Goal: Information Seeking & Learning: Check status

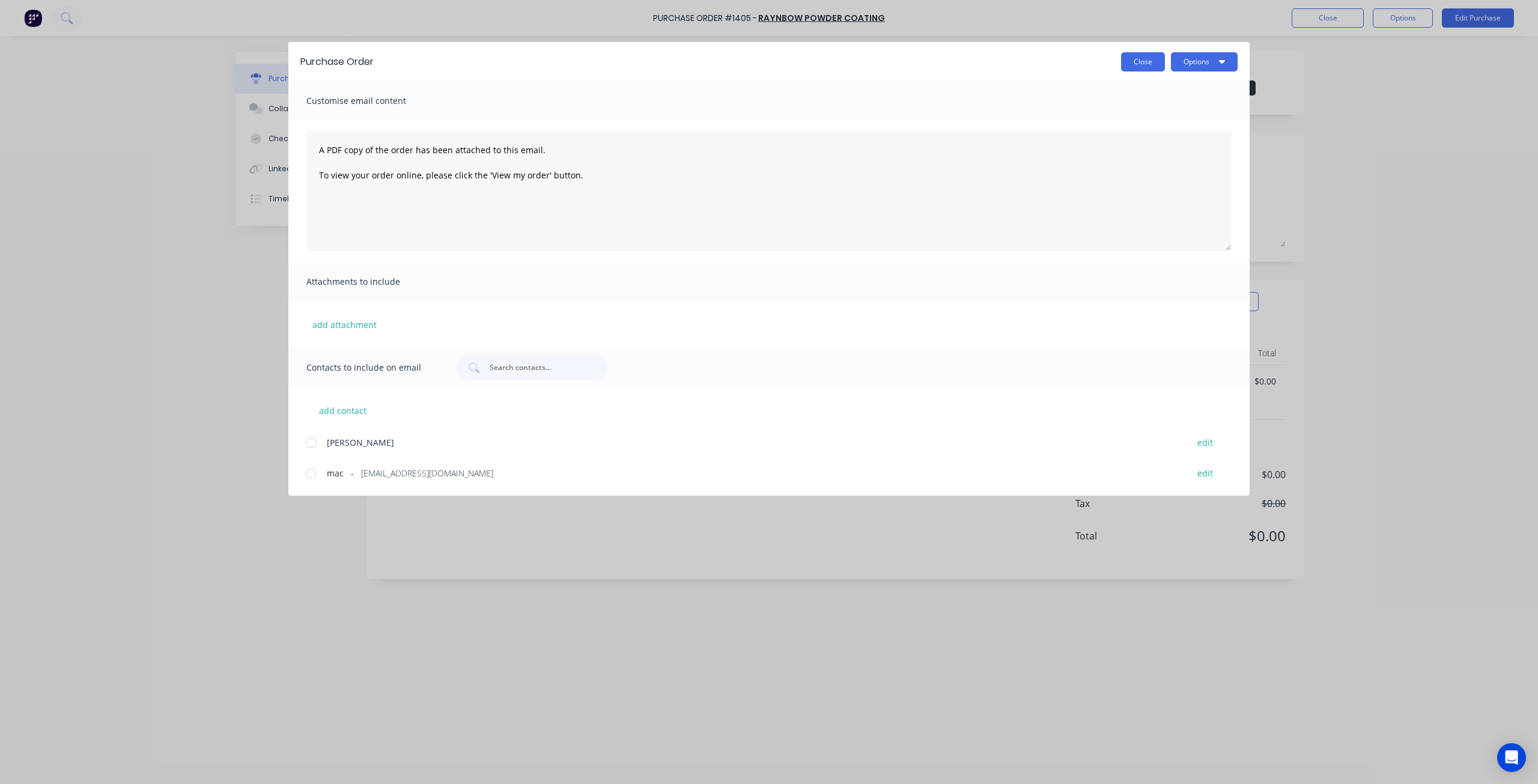
click at [1137, 62] on button "Close" at bounding box center [1142, 62] width 44 height 20
type textarea "x"
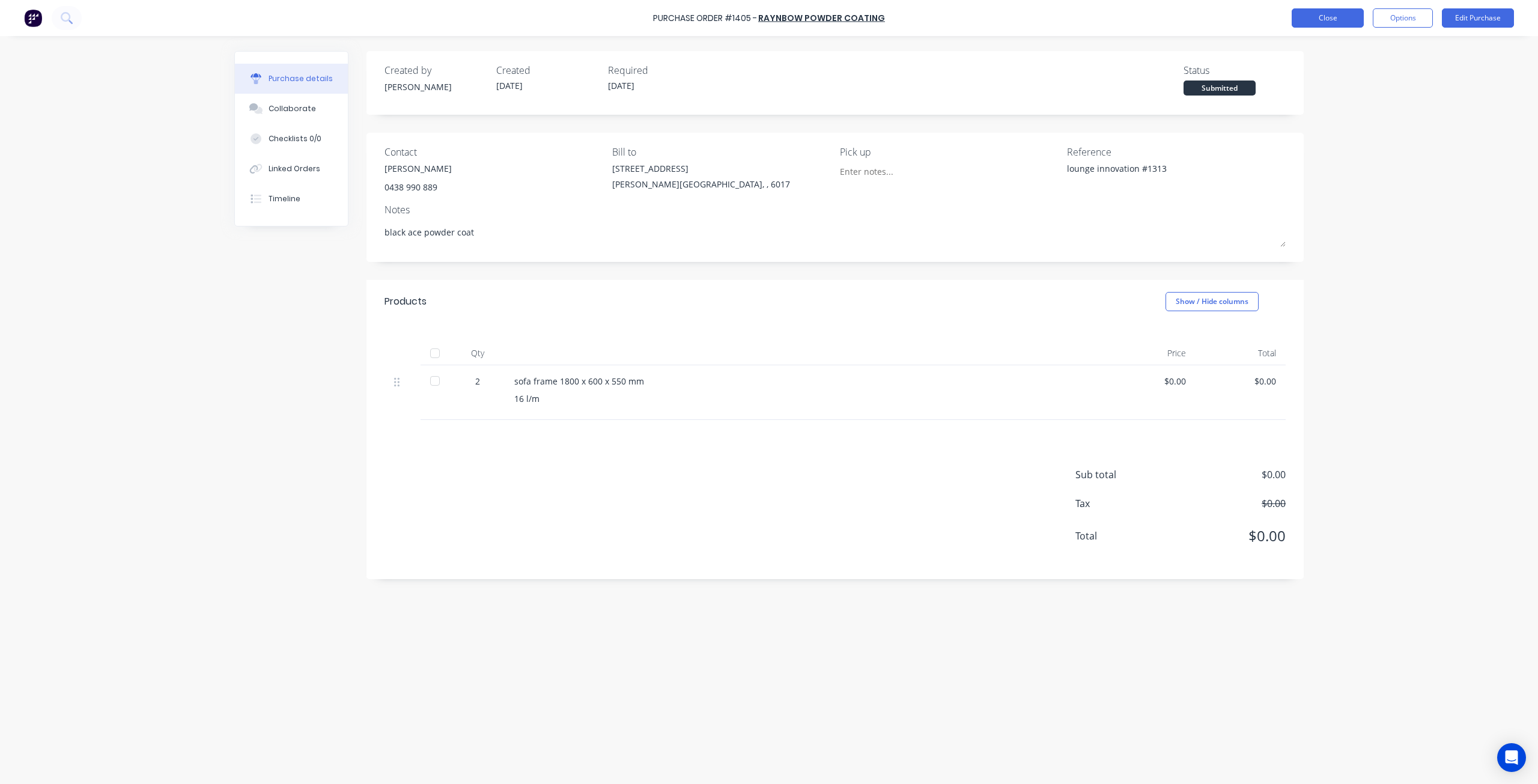
click at [1320, 15] on button "Close" at bounding box center [1328, 18] width 72 height 20
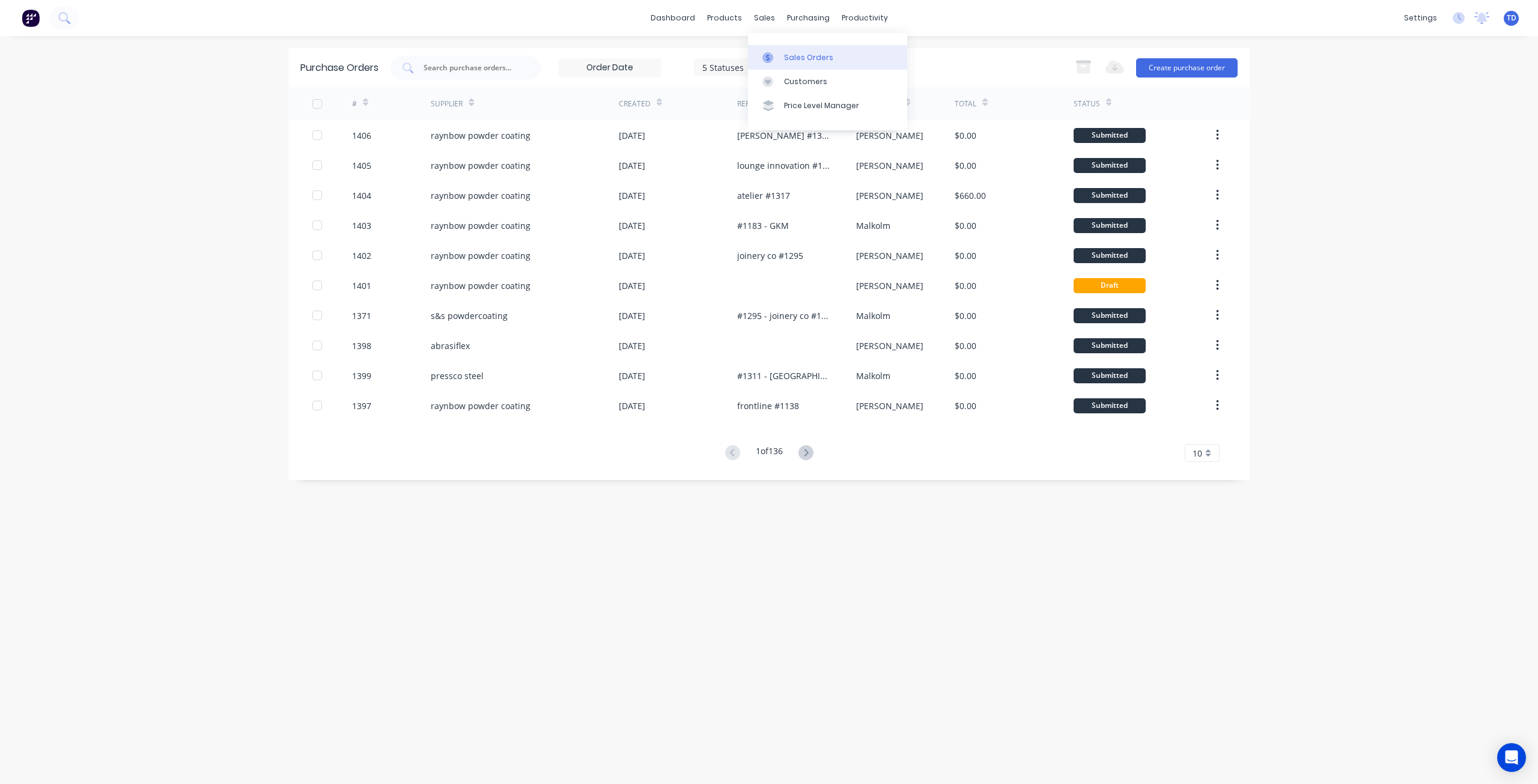
click at [775, 60] on div at bounding box center [771, 58] width 18 height 11
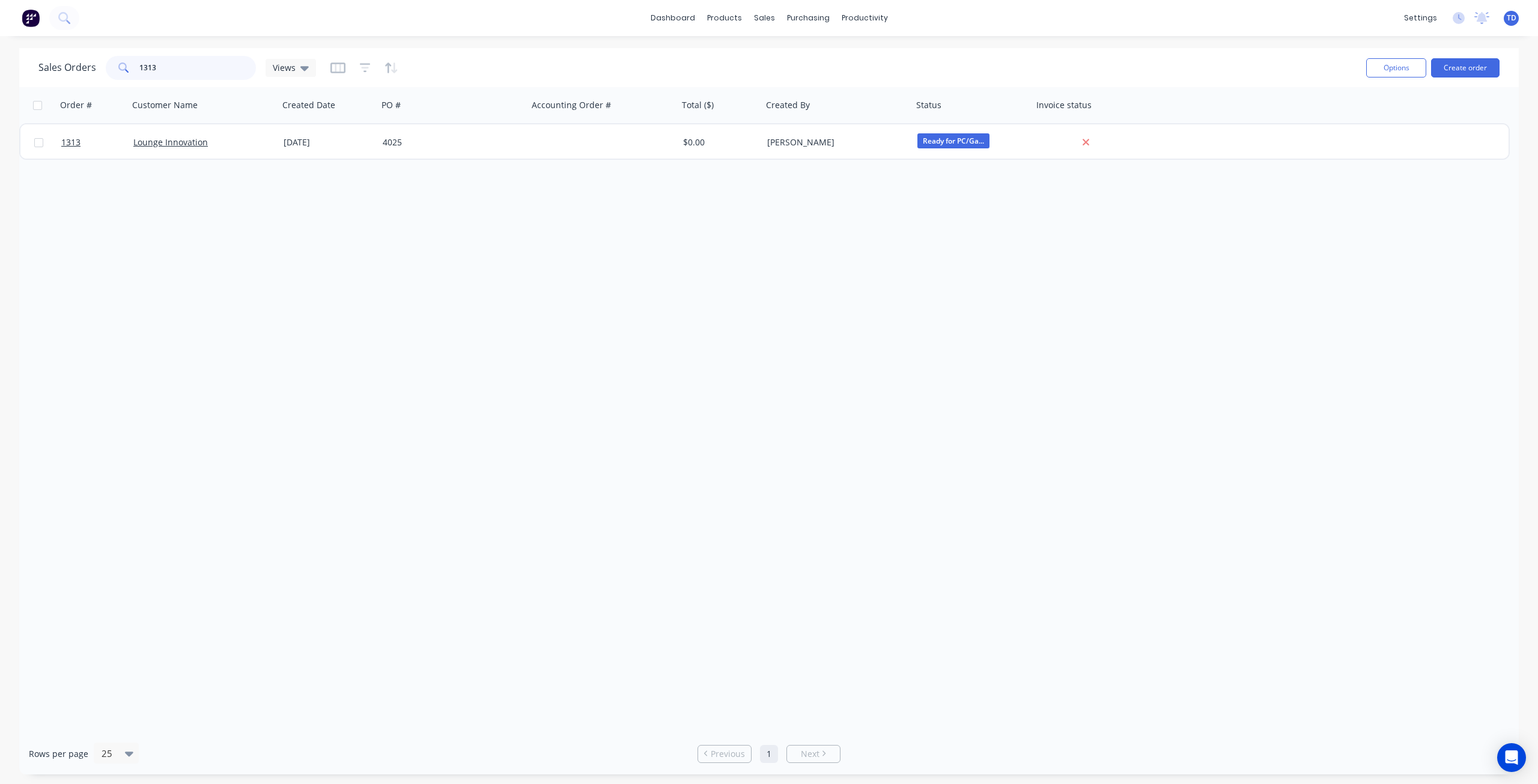
drag, startPoint x: 163, startPoint y: 67, endPoint x: 149, endPoint y: 62, distance: 14.9
click at [148, 63] on input "1313" at bounding box center [198, 68] width 117 height 24
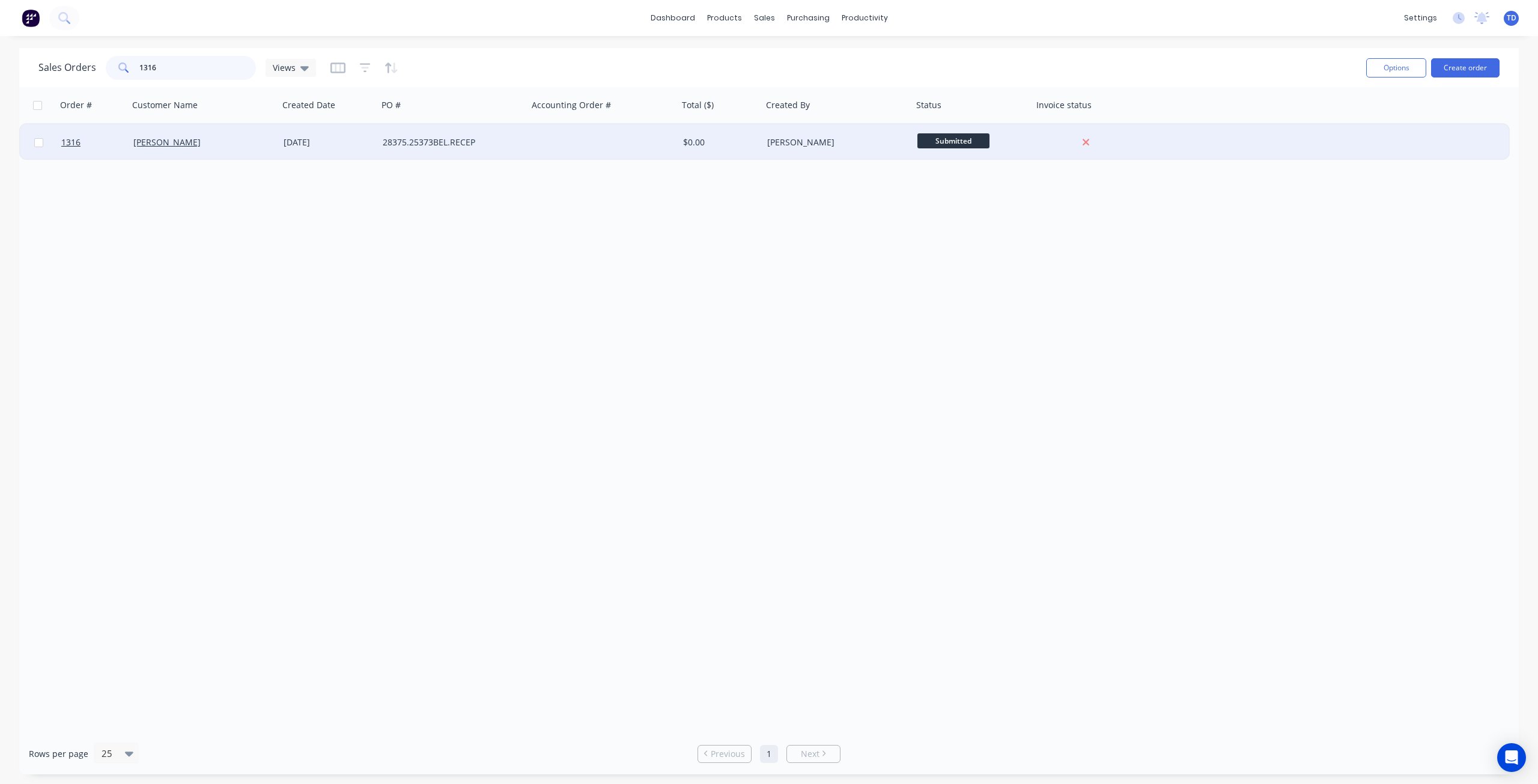
type input "1316"
click at [369, 154] on div "[DATE]" at bounding box center [329, 142] width 99 height 36
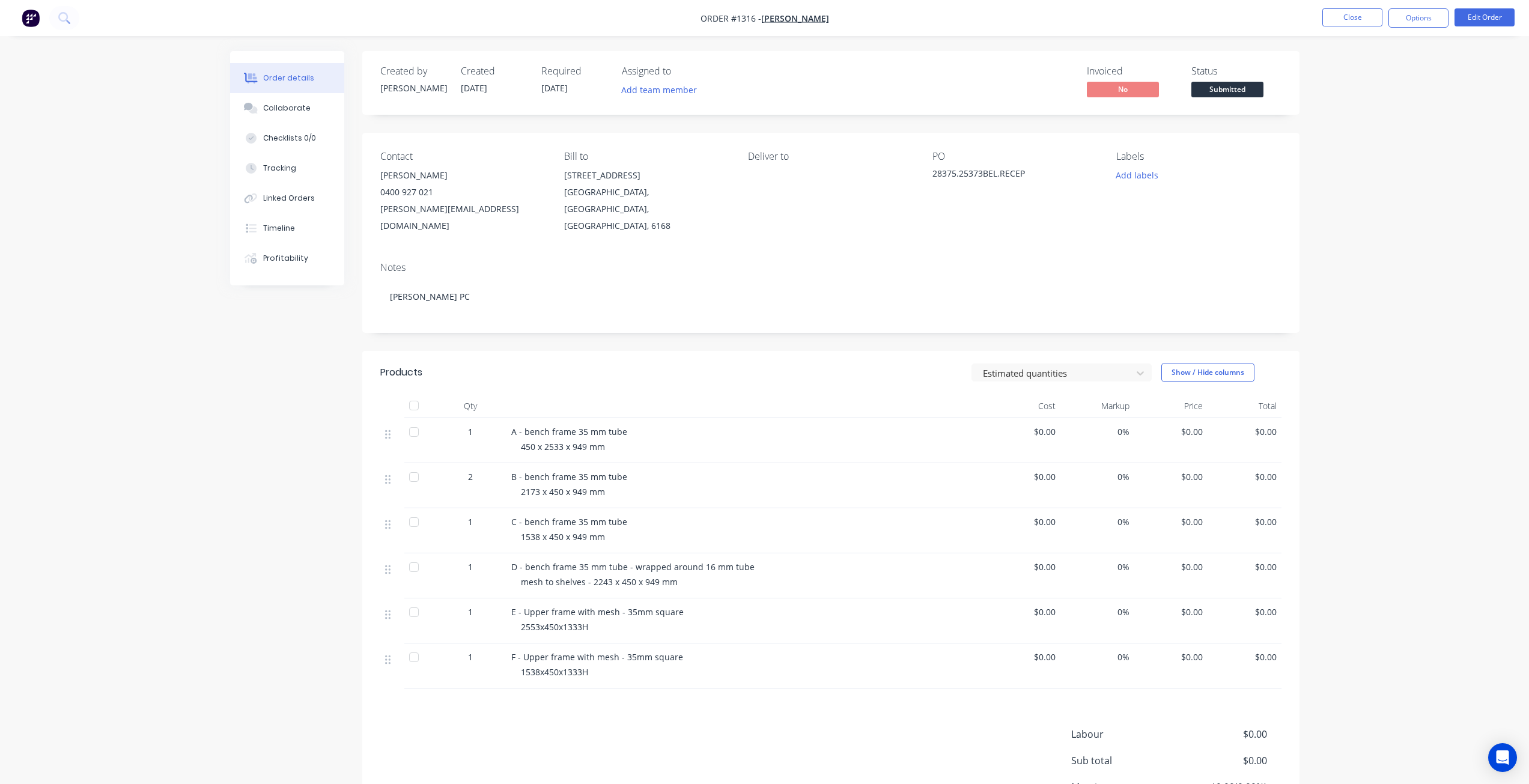
click at [1218, 94] on span "Submitted" at bounding box center [1226, 89] width 72 height 15
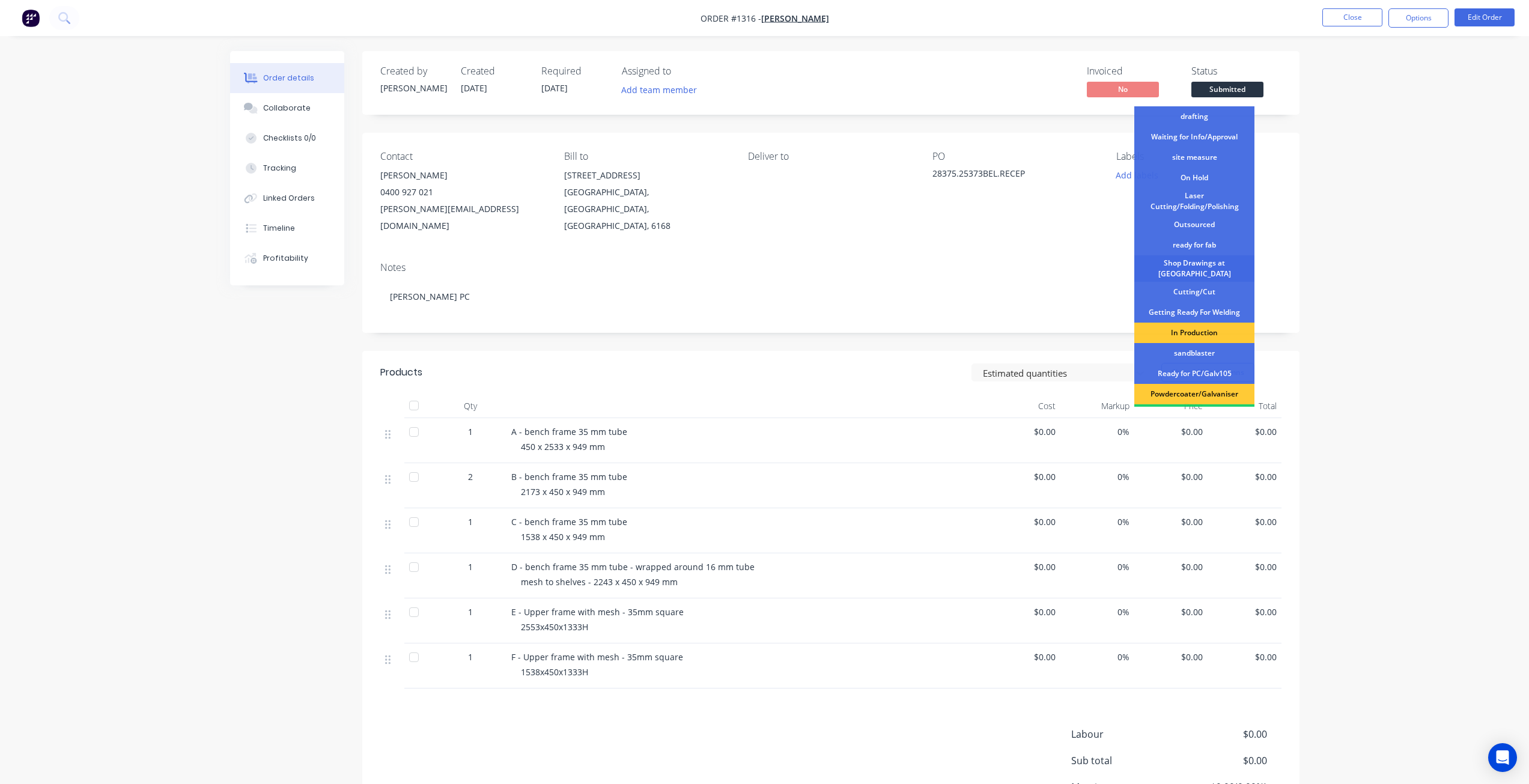
click at [1194, 267] on div "Shop Drawings at [GEOGRAPHIC_DATA]" at bounding box center [1195, 269] width 120 height 26
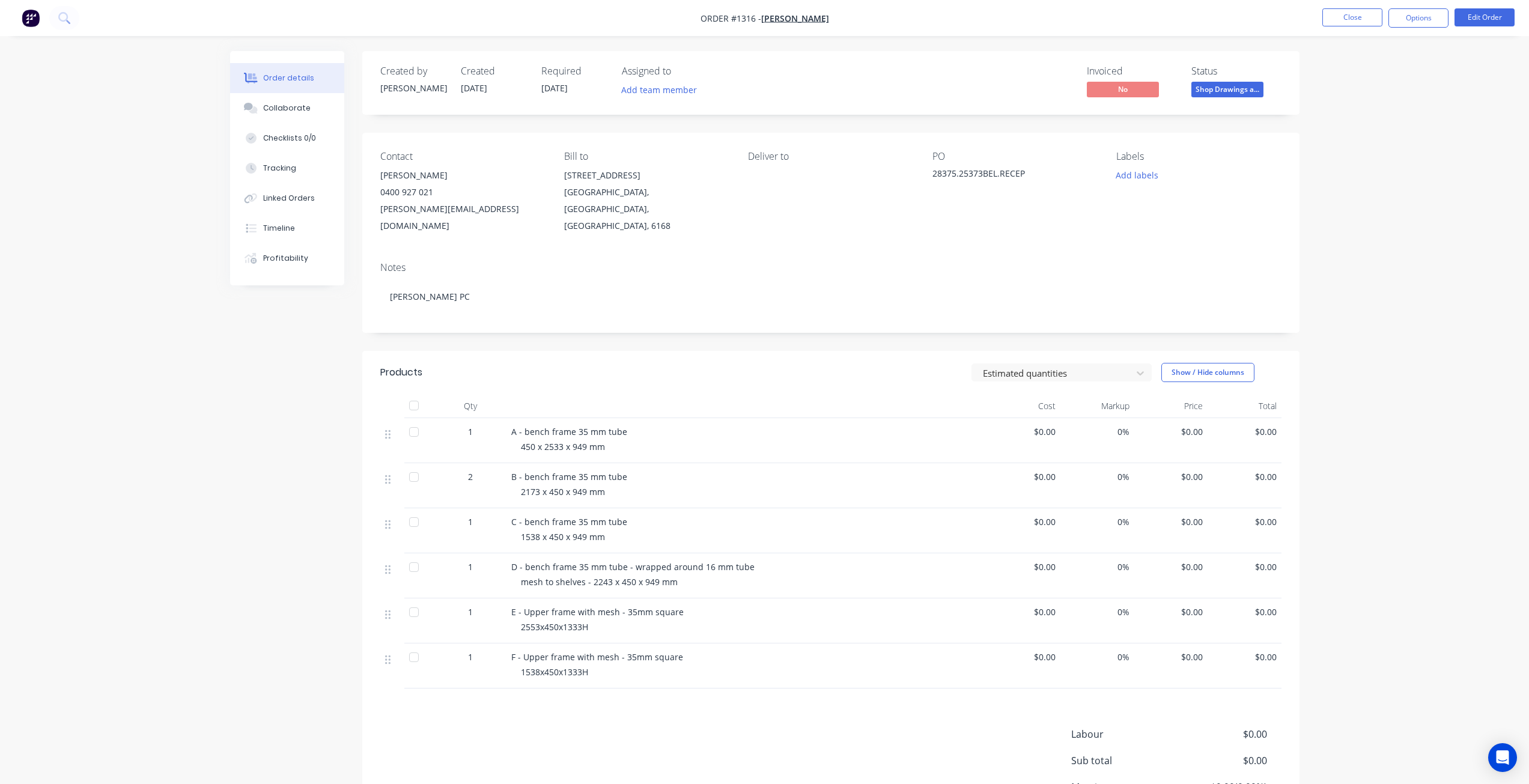
drag, startPoint x: 1348, startPoint y: 152, endPoint x: 1352, endPoint y: 105, distance: 47.2
click at [1351, 149] on div "Order details Collaborate Checklists 0/0 Tracking Linked Orders Timeline Profit…" at bounding box center [764, 451] width 1529 height 902
click at [1345, 22] on button "Close" at bounding box center [1352, 17] width 60 height 18
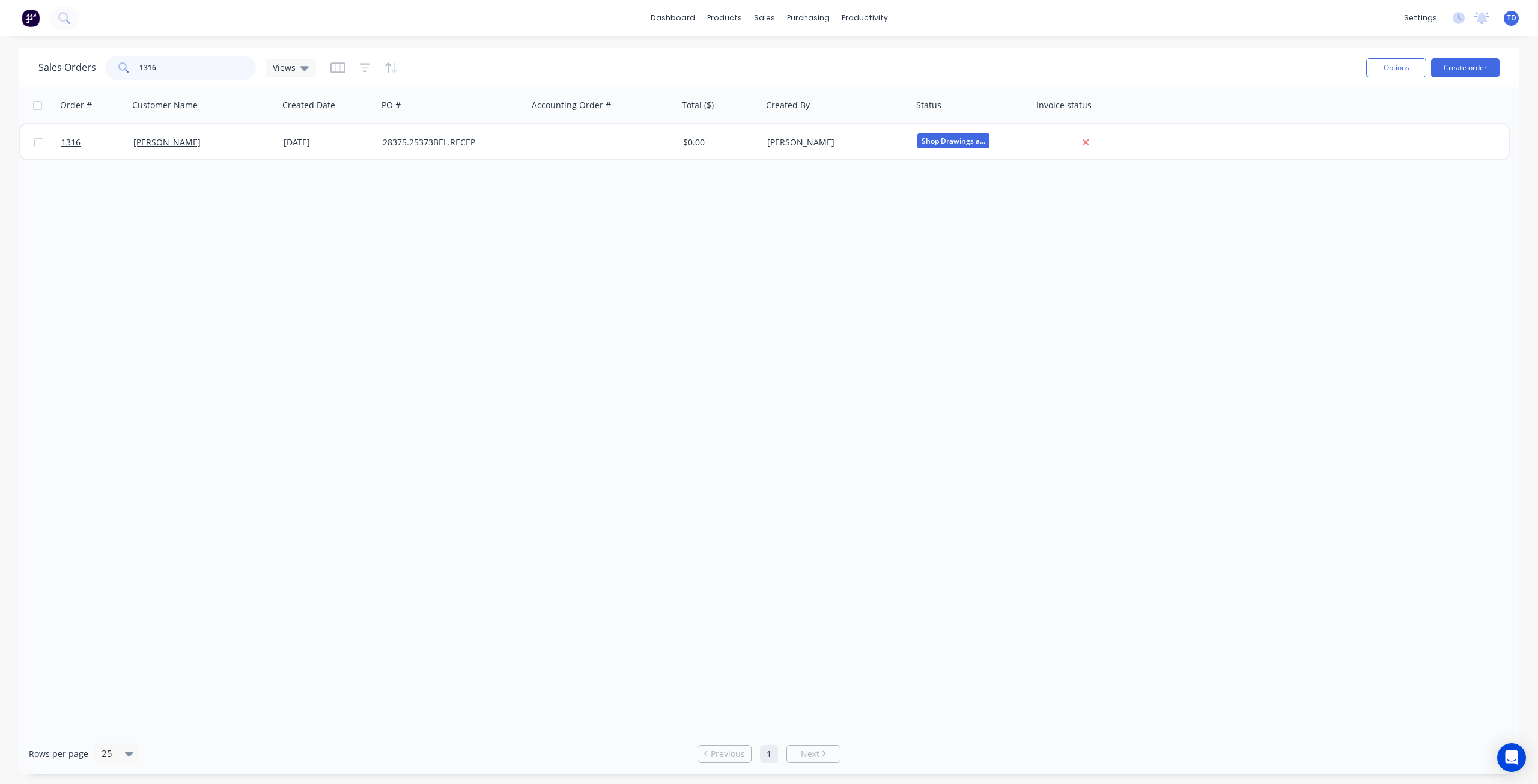
drag, startPoint x: 159, startPoint y: 63, endPoint x: 152, endPoint y: 50, distance: 14.8
click at [150, 56] on input "1316" at bounding box center [198, 68] width 117 height 24
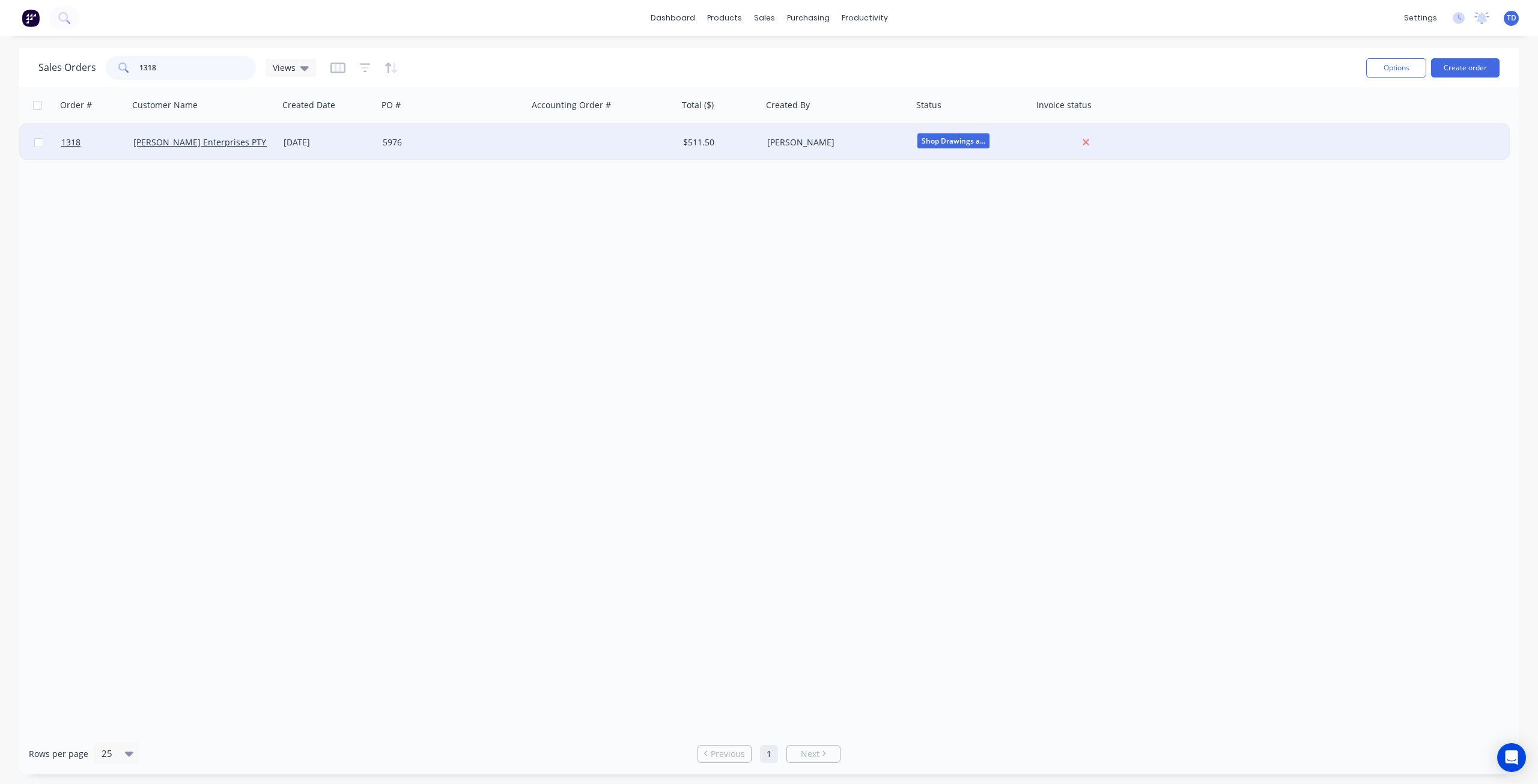
type input "1318"
click at [291, 141] on div "[DATE]" at bounding box center [329, 142] width 90 height 12
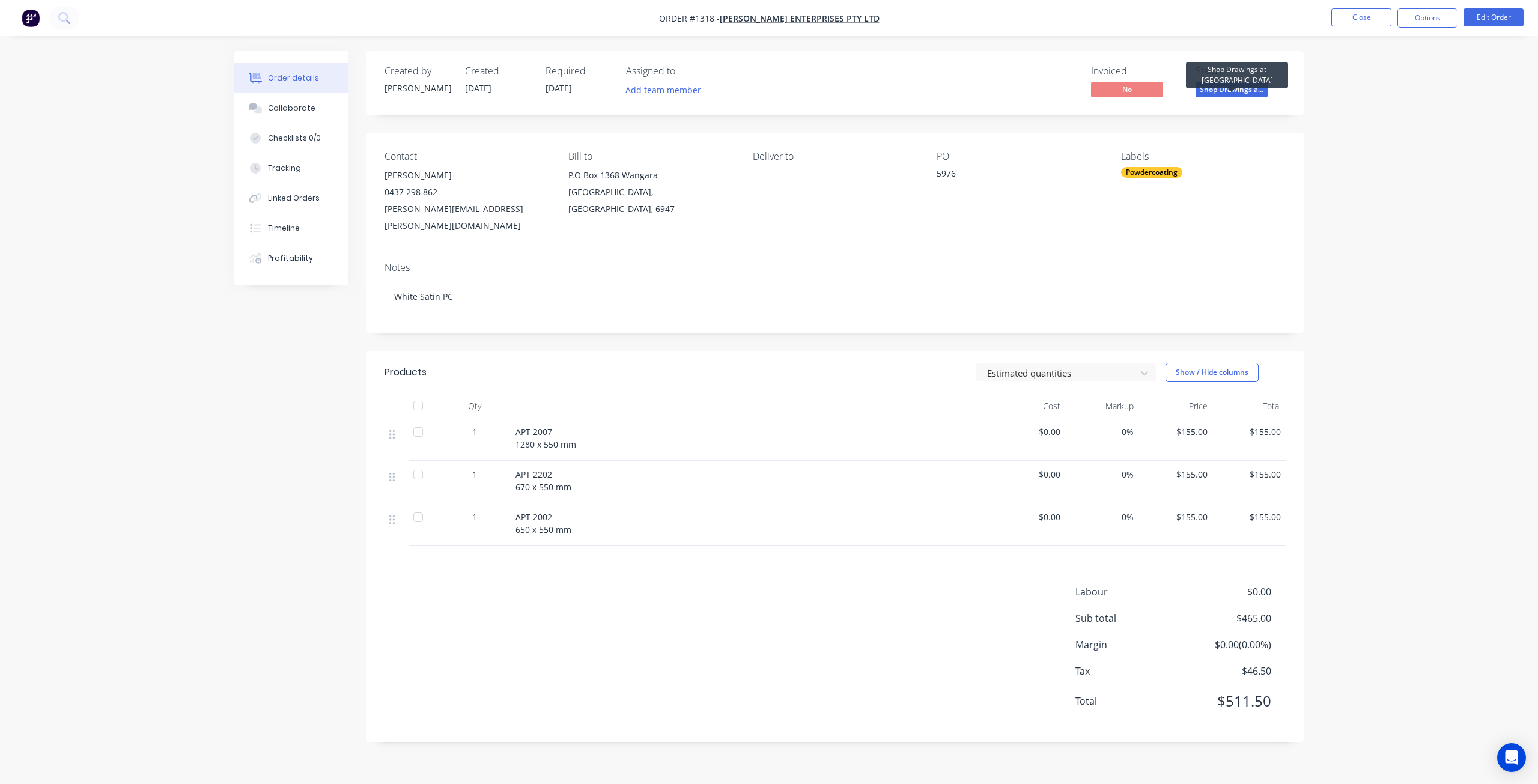
click at [1244, 87] on span "Shop Drawings a..." at bounding box center [1232, 89] width 72 height 15
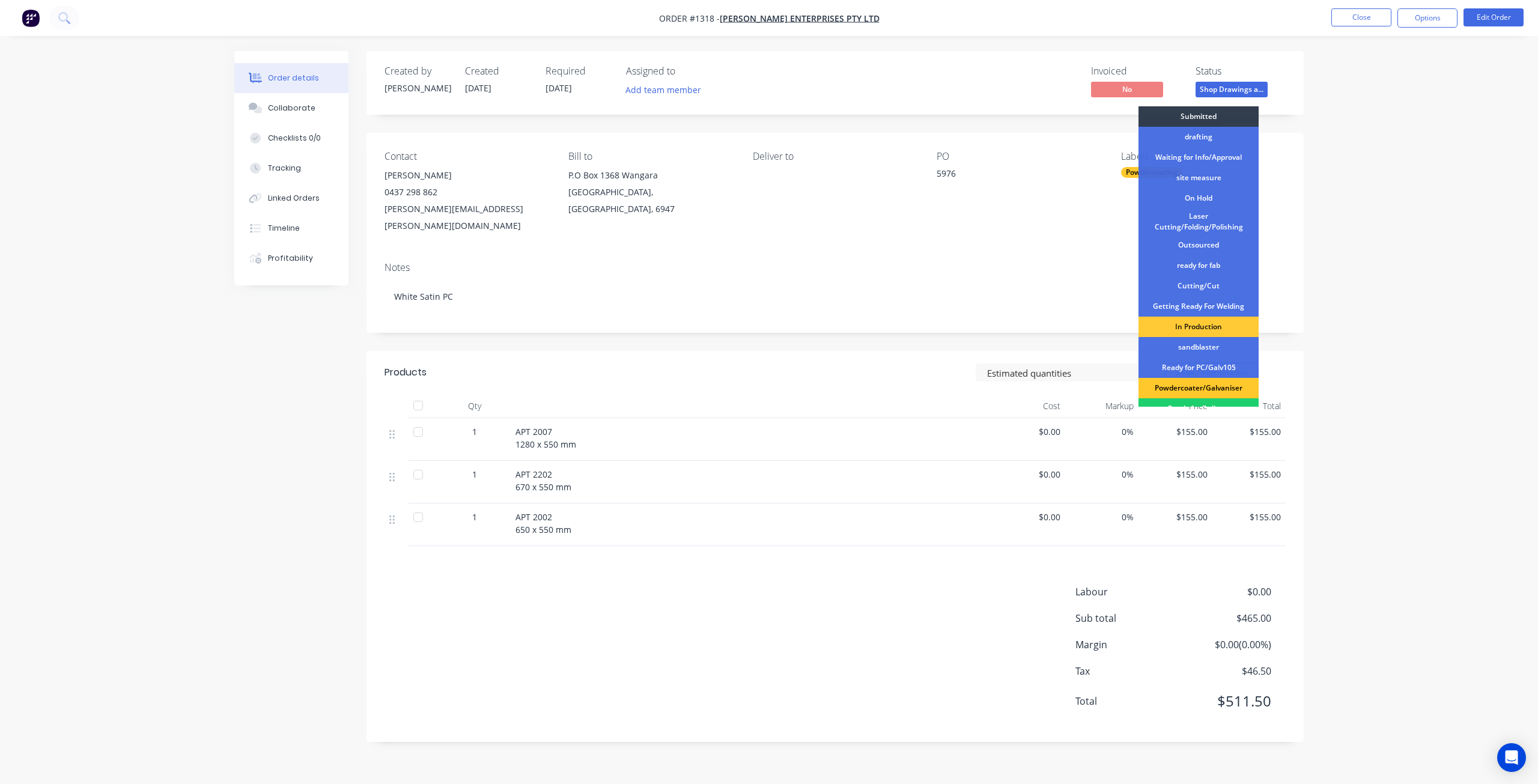
click at [1207, 384] on div "Powdercoater/Galvaniser" at bounding box center [1199, 388] width 120 height 21
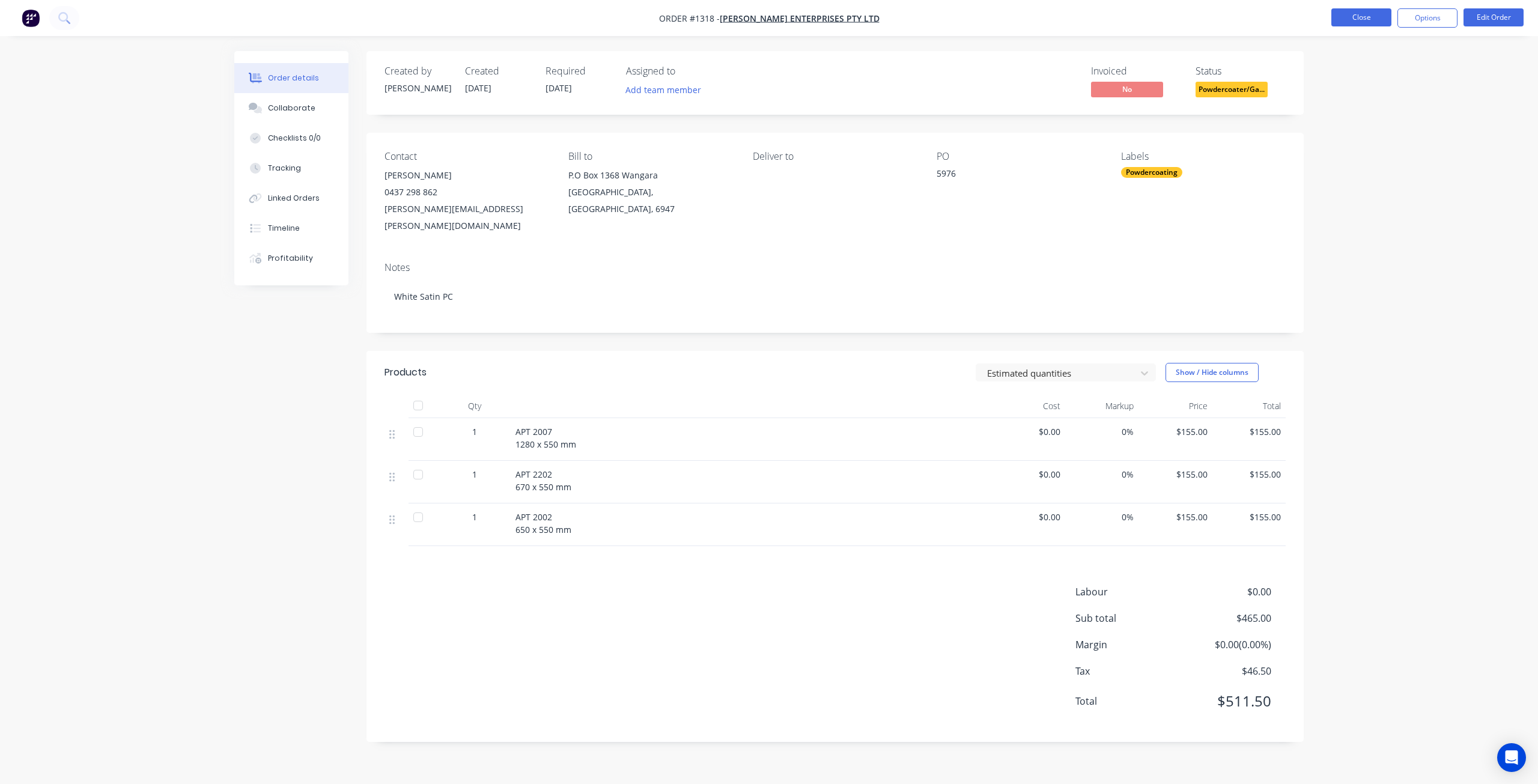
click at [1361, 18] on button "Close" at bounding box center [1362, 17] width 60 height 18
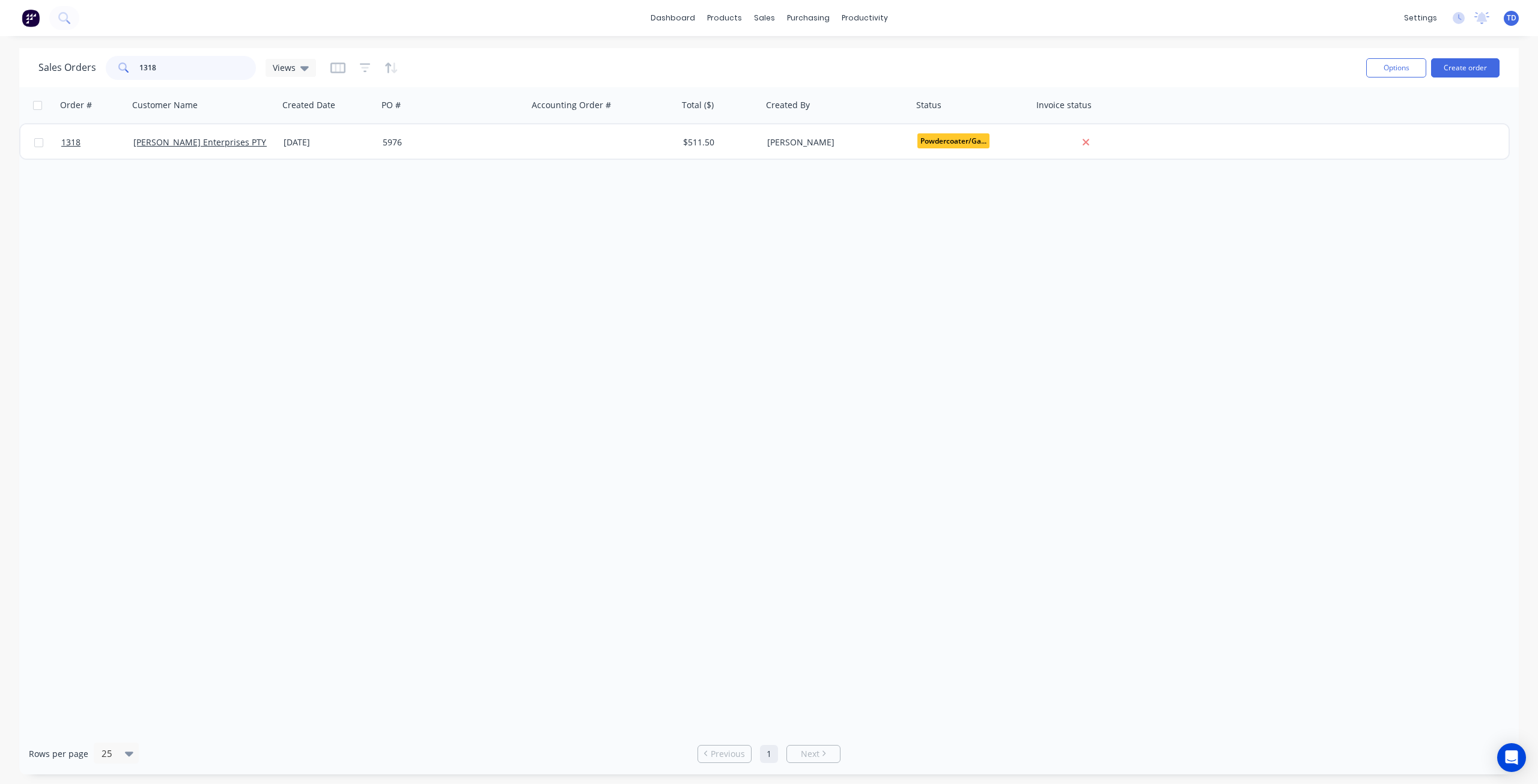
drag, startPoint x: 184, startPoint y: 70, endPoint x: 146, endPoint y: 60, distance: 39.3
click at [146, 60] on input "1318" at bounding box center [198, 68] width 117 height 24
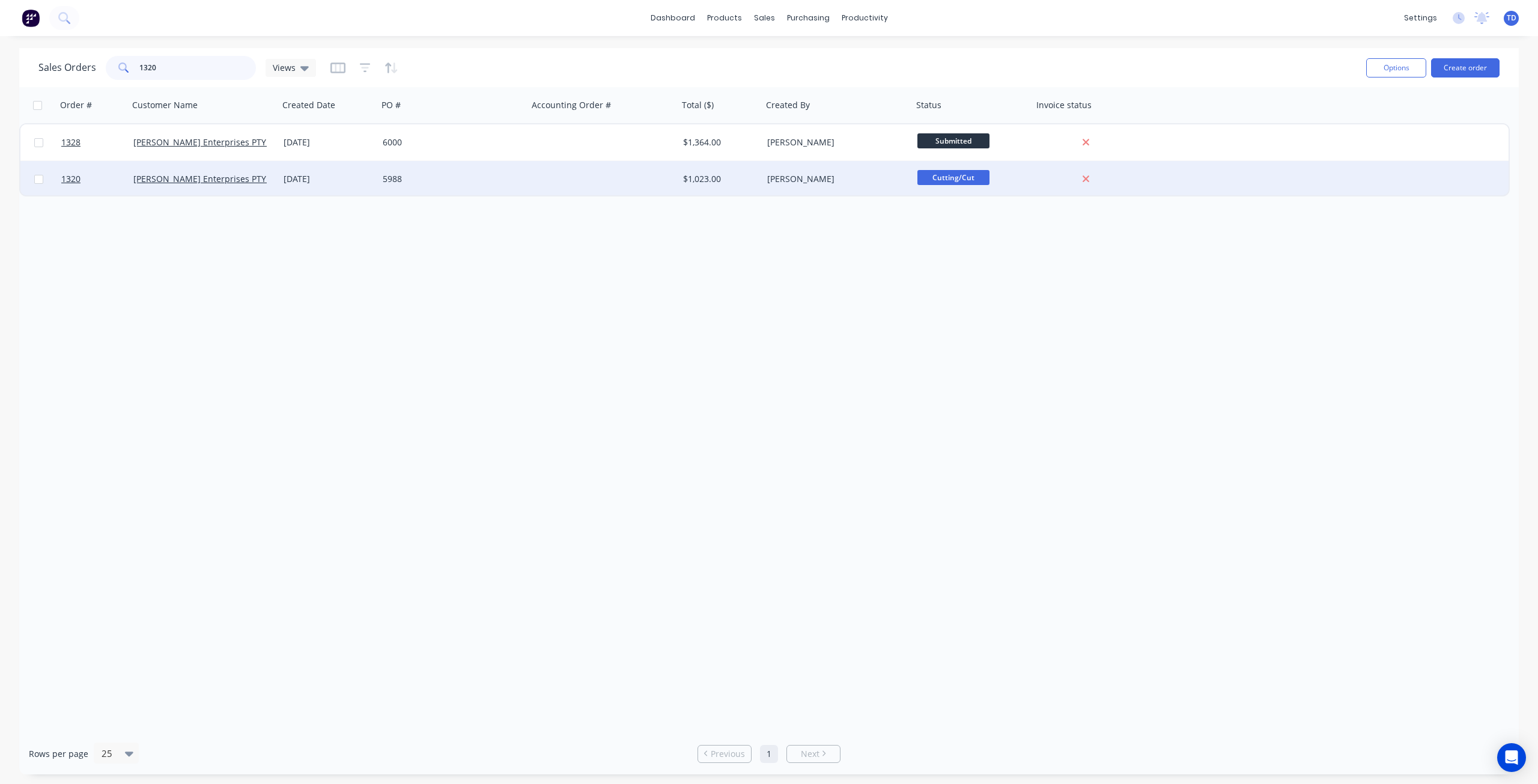
type input "1320"
click at [381, 184] on div "5988" at bounding box center [453, 179] width 150 height 36
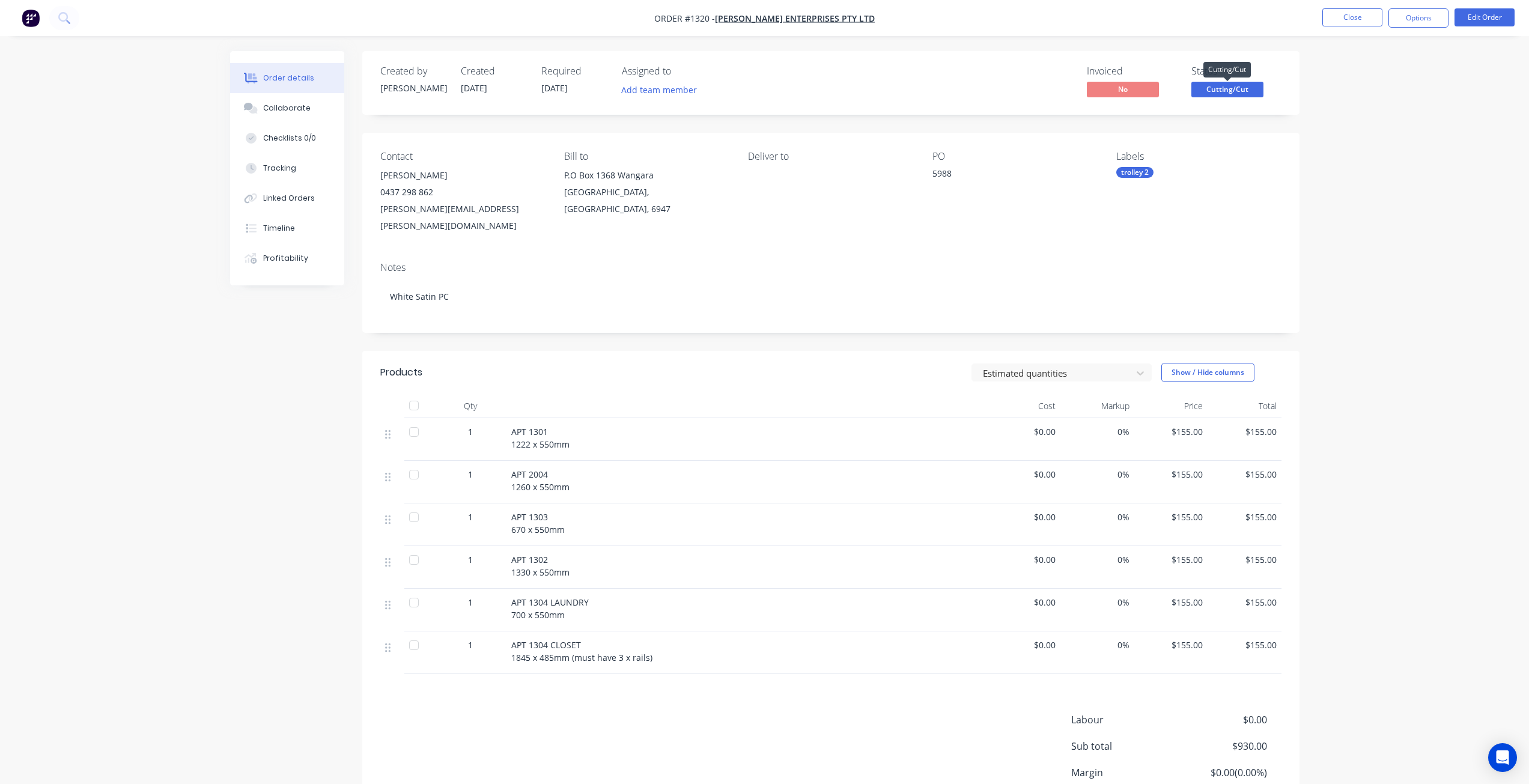
click at [1233, 93] on span "Cutting/Cut" at bounding box center [1226, 89] width 72 height 15
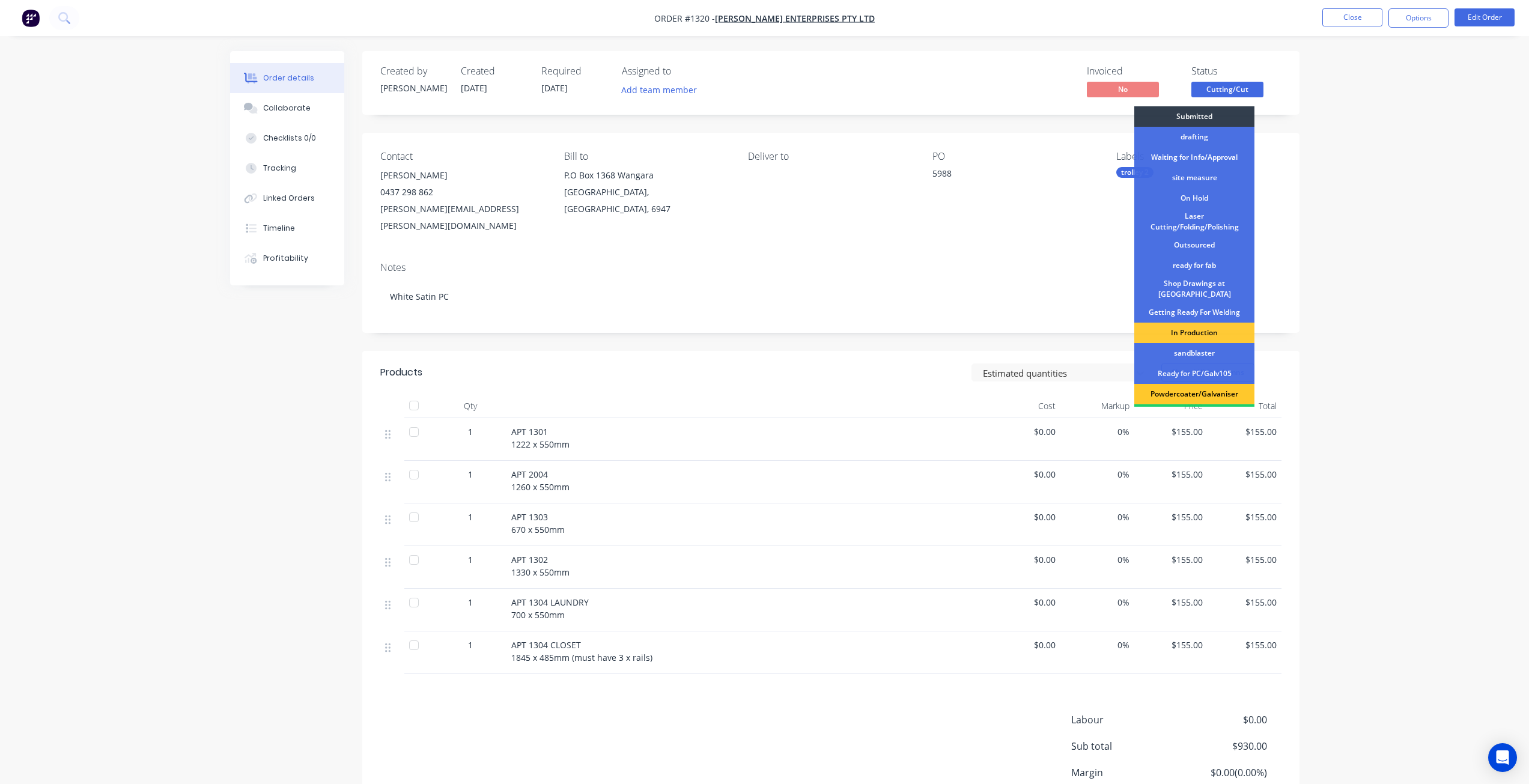
click at [1214, 387] on div "Powdercoater/Galvaniser" at bounding box center [1195, 394] width 120 height 21
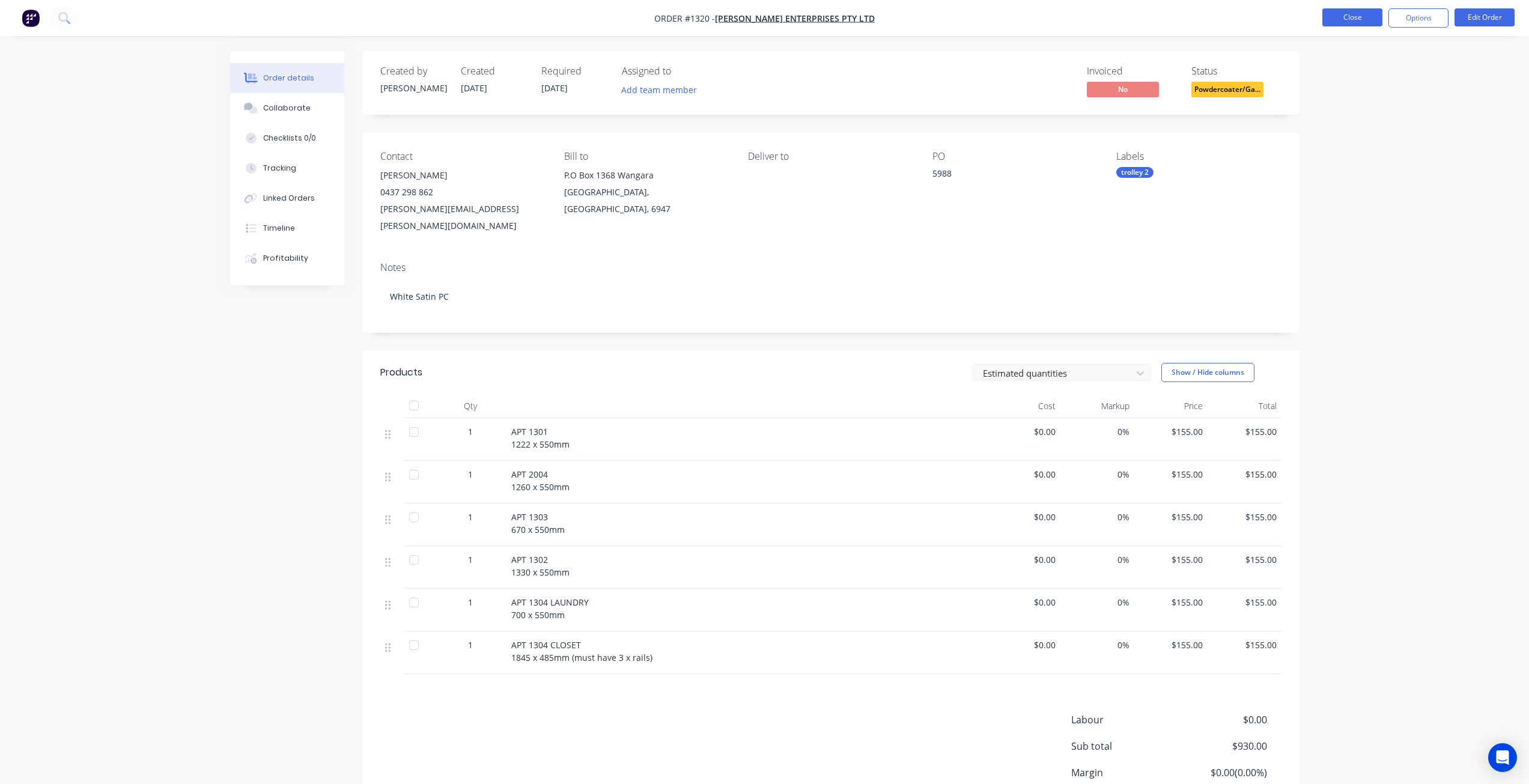
click at [1344, 14] on button "Close" at bounding box center [1352, 17] width 60 height 18
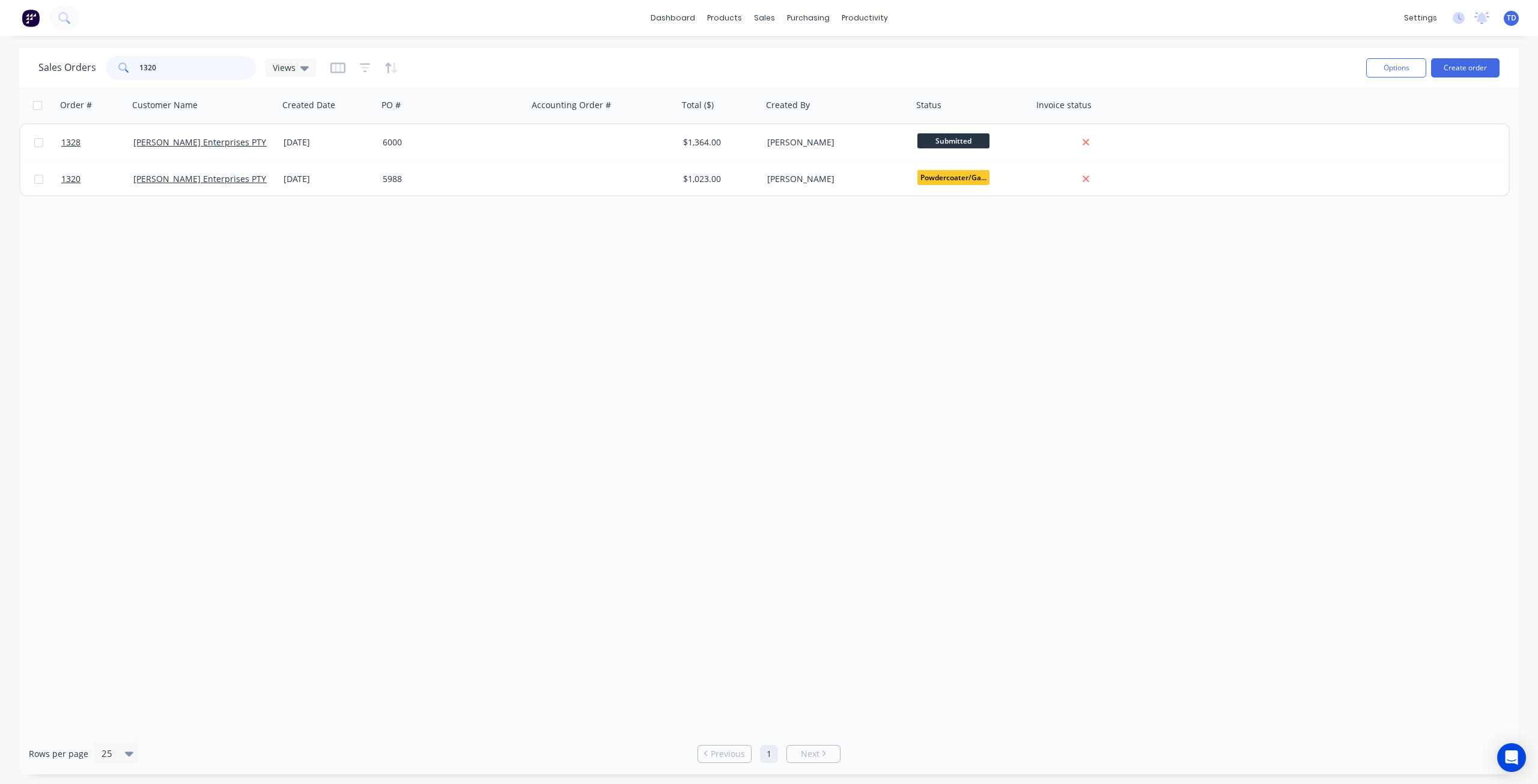
drag, startPoint x: 157, startPoint y: 65, endPoint x: 146, endPoint y: 58, distance: 13.0
click at [146, 58] on input "1320" at bounding box center [198, 68] width 117 height 24
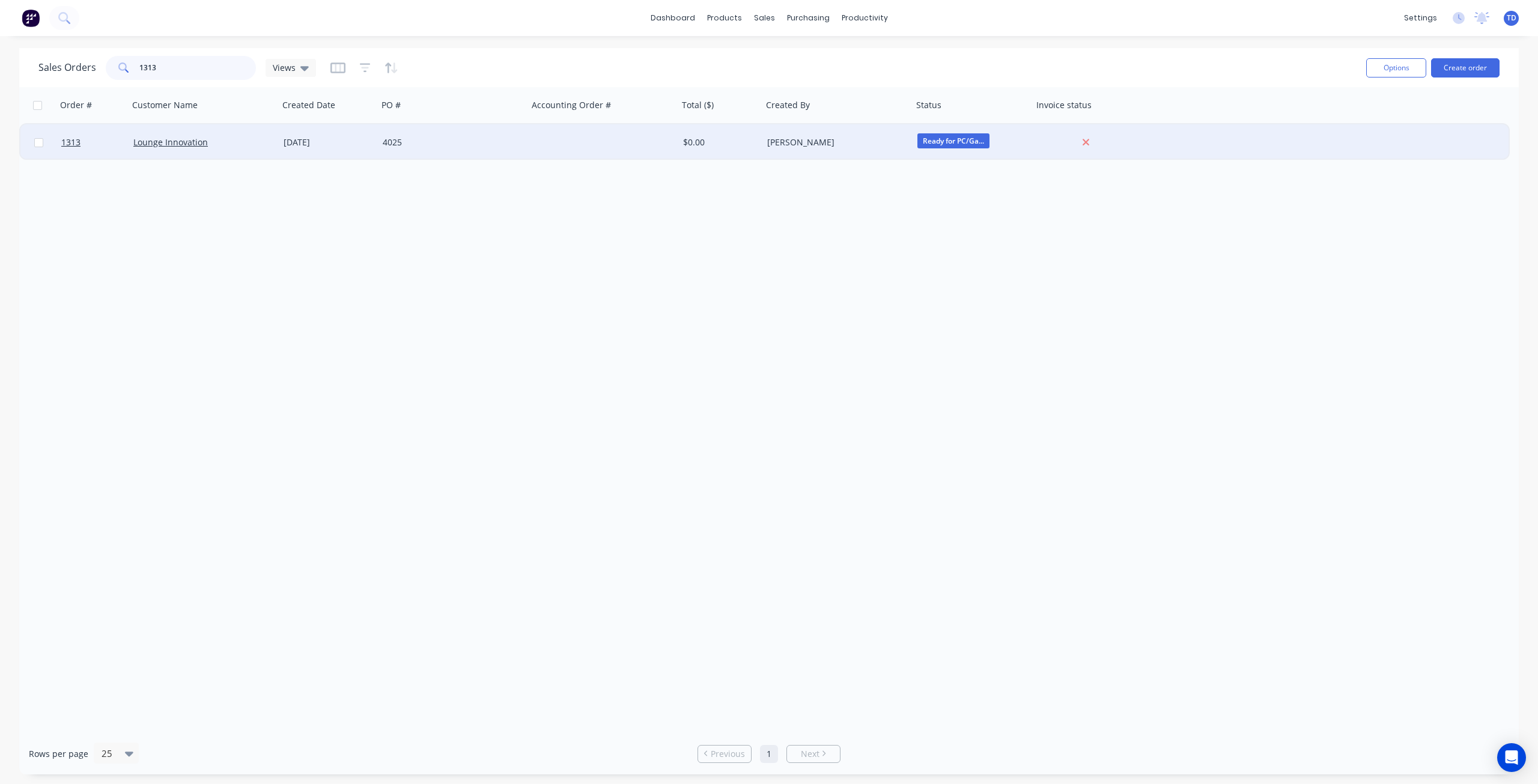
type input "1313"
click at [688, 147] on div "$0.00" at bounding box center [719, 142] width 71 height 12
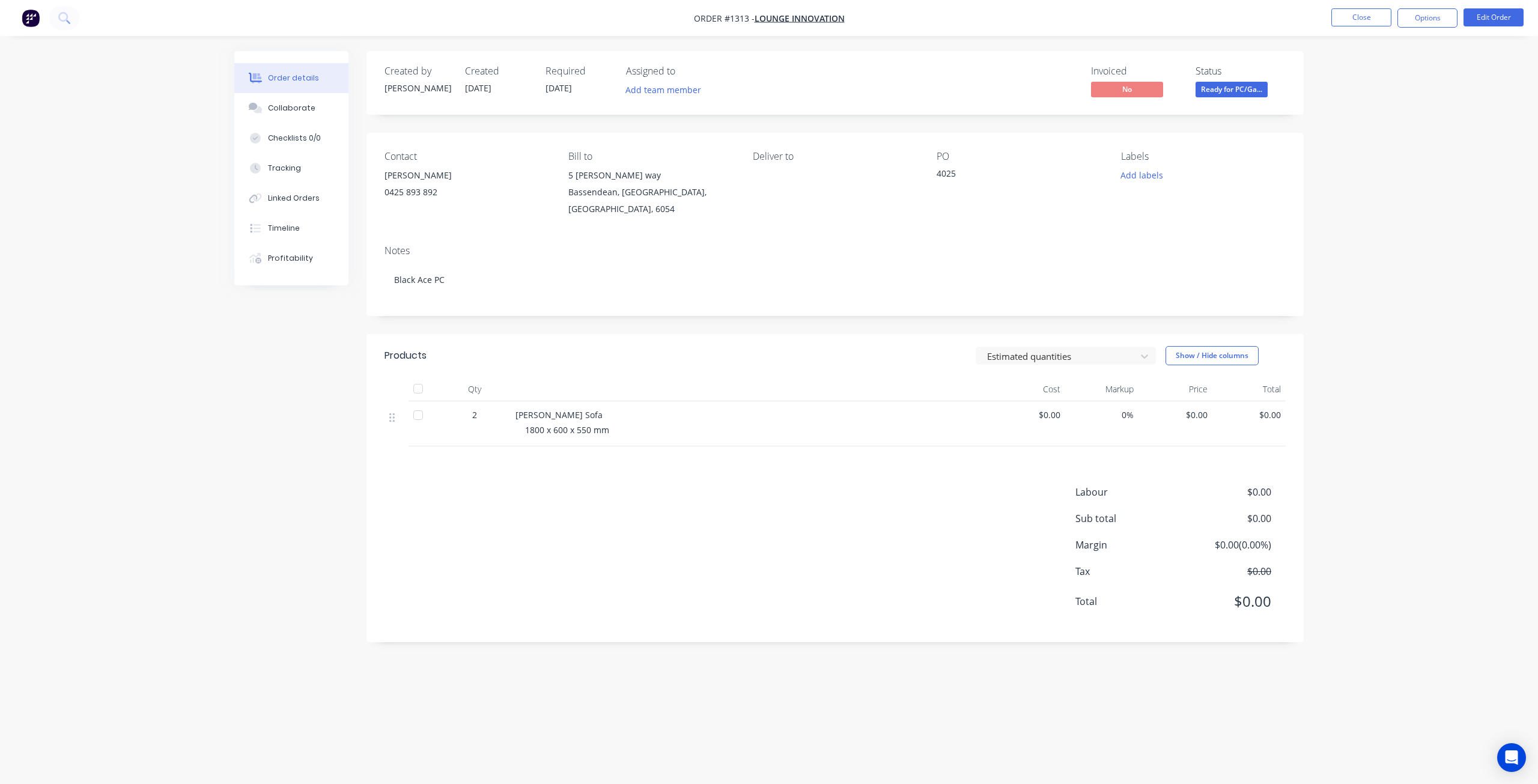
click at [1252, 88] on span "Ready for PC/Ga..." at bounding box center [1232, 89] width 72 height 15
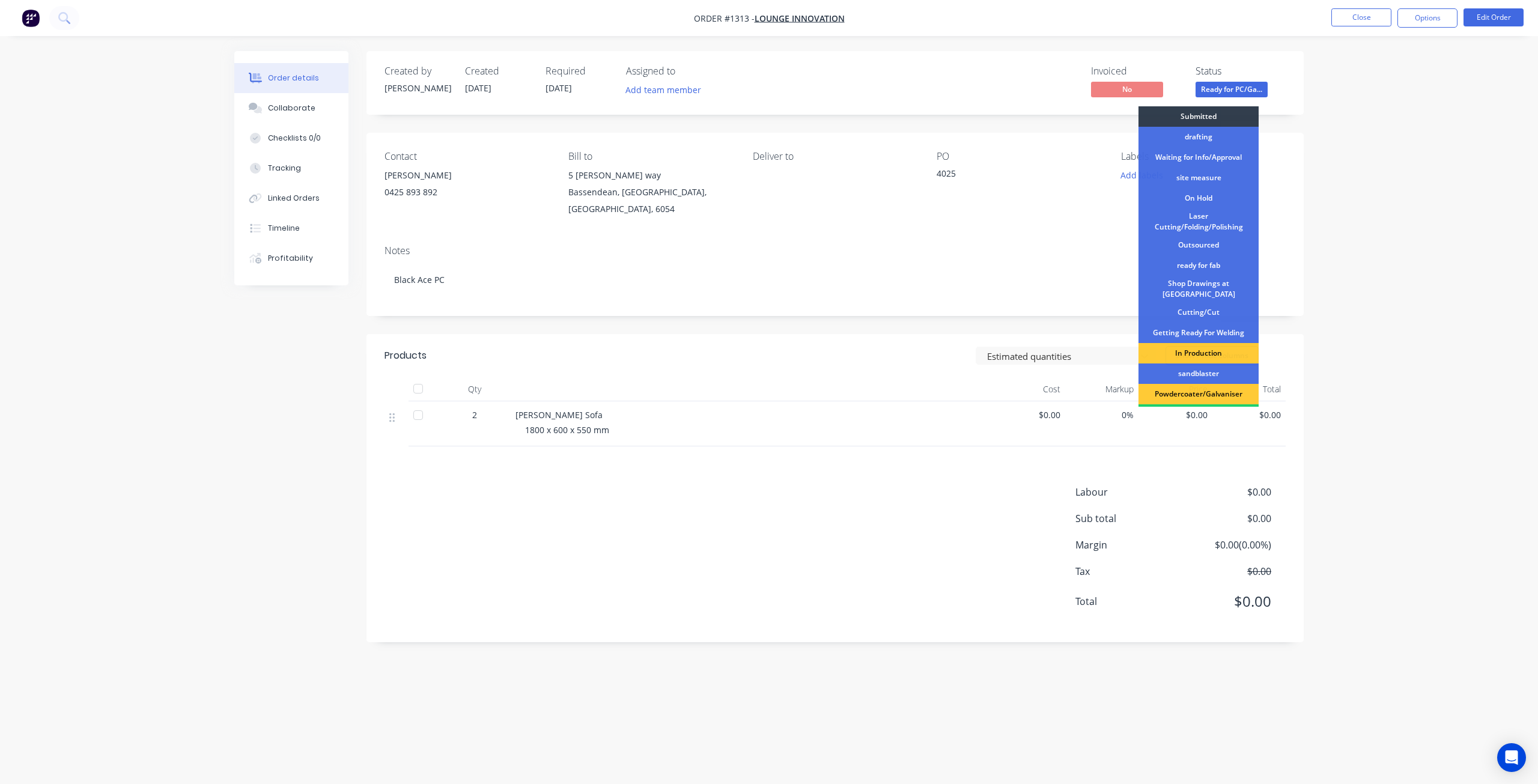
click at [1213, 392] on div "Powdercoater/Galvaniser" at bounding box center [1199, 394] width 120 height 21
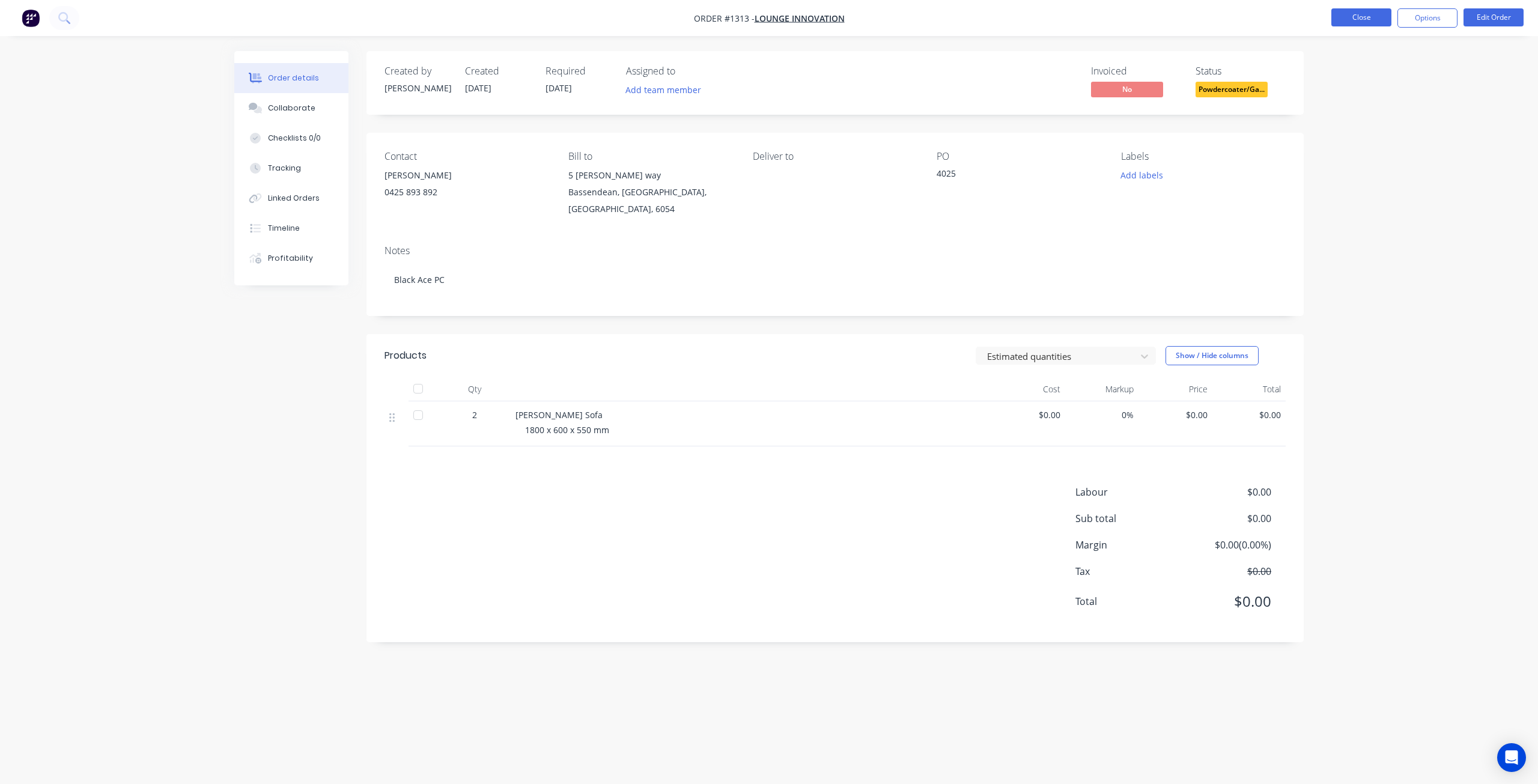
click at [1341, 16] on button "Close" at bounding box center [1362, 17] width 60 height 18
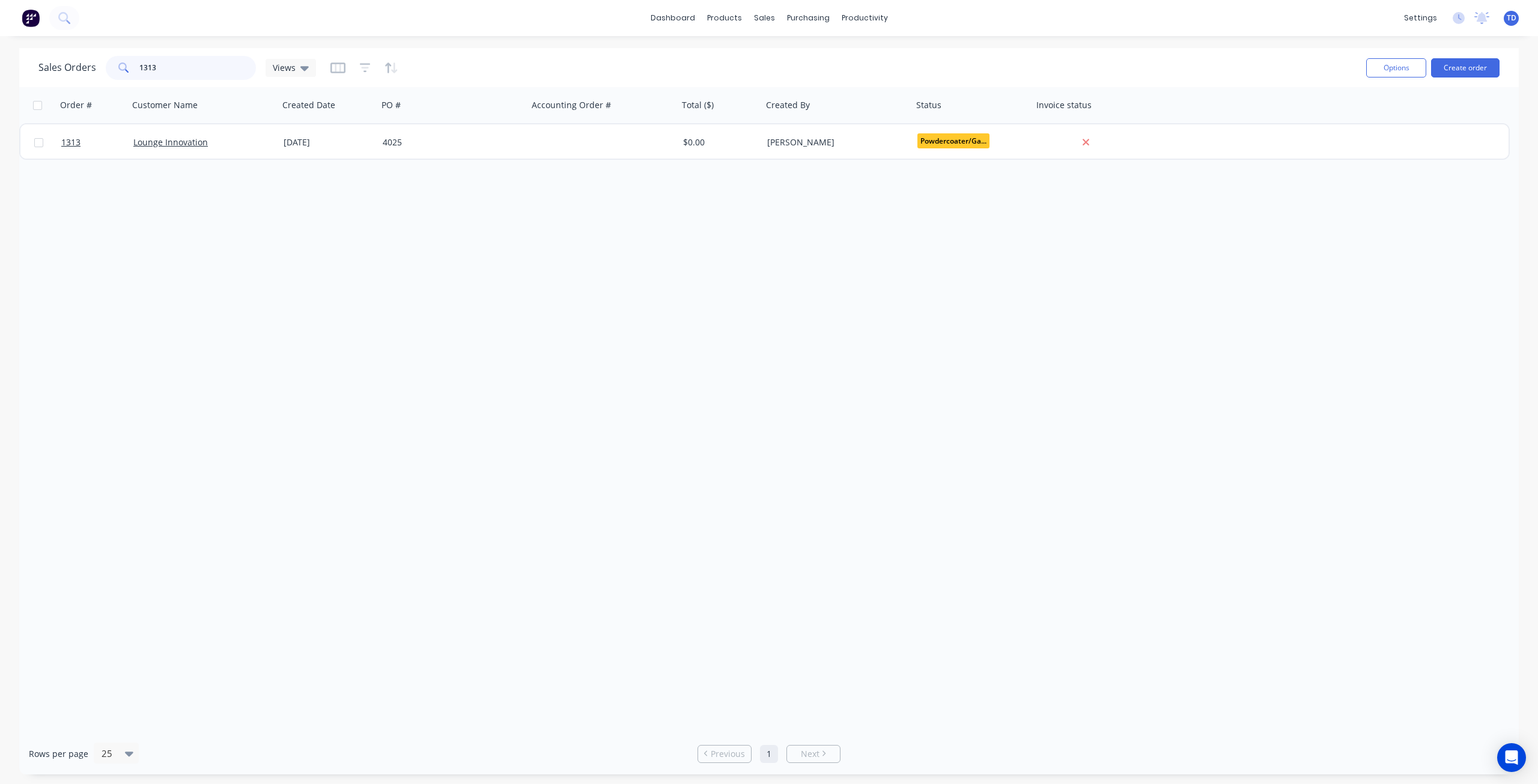
click at [151, 58] on input "1313" at bounding box center [198, 68] width 117 height 24
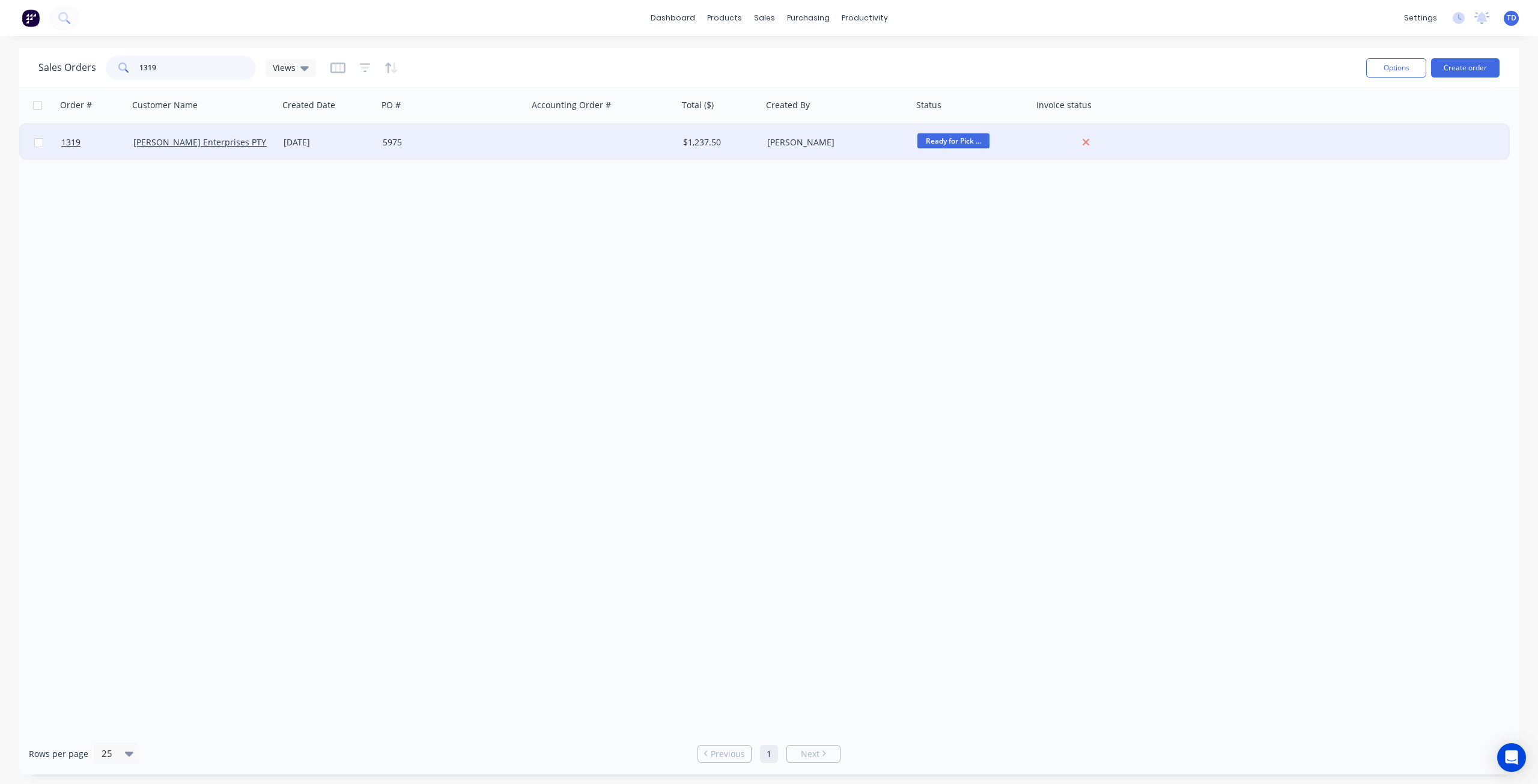
type input "1319"
click at [344, 150] on div "[DATE]" at bounding box center [329, 142] width 99 height 36
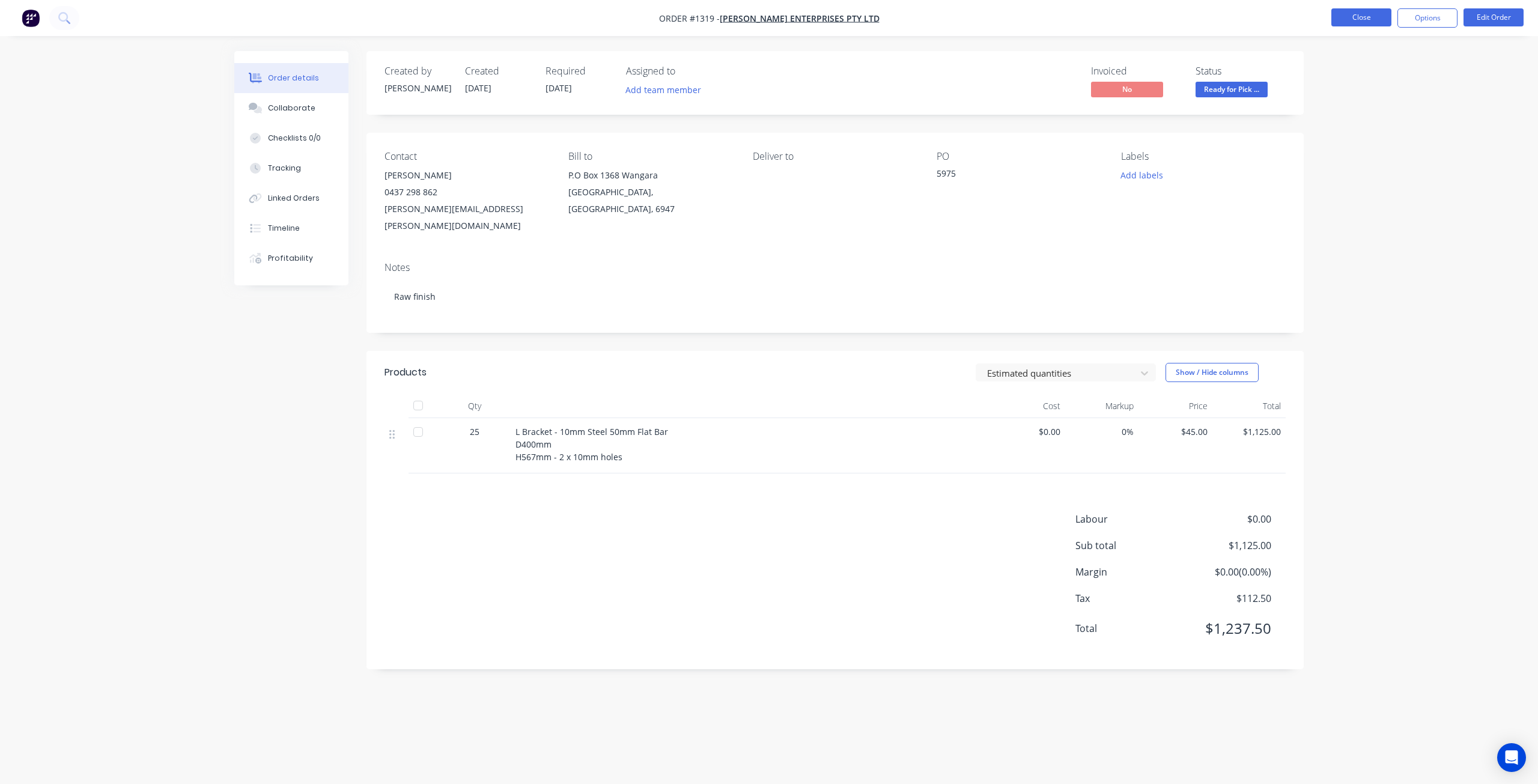
click at [1352, 21] on button "Close" at bounding box center [1362, 17] width 60 height 18
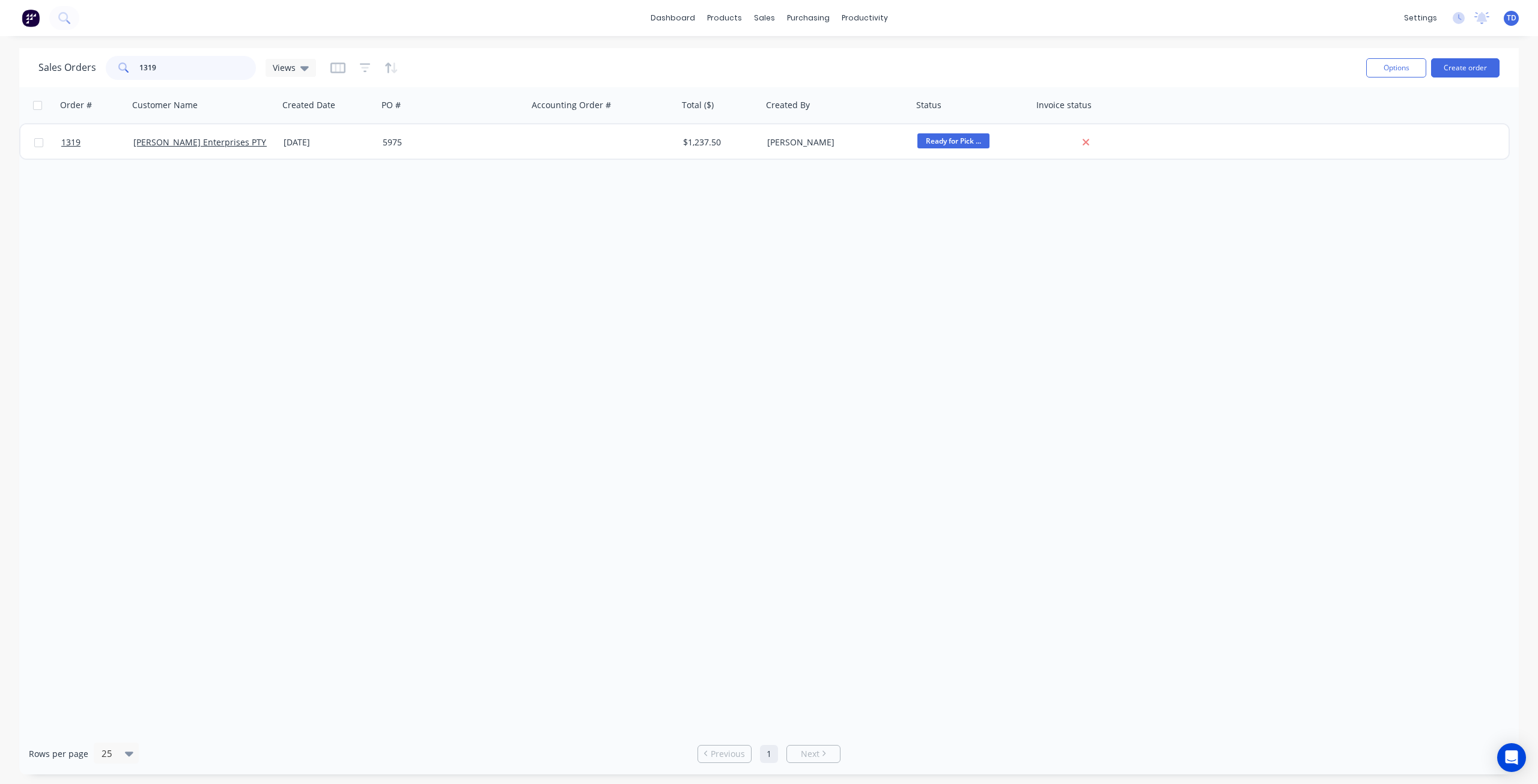
drag, startPoint x: 173, startPoint y: 67, endPoint x: -39, endPoint y: 31, distance: 215.0
click at [0, 31] on html "dashboard products sales purchasing productivity dashboard products Product Cat…" at bounding box center [769, 392] width 1538 height 784
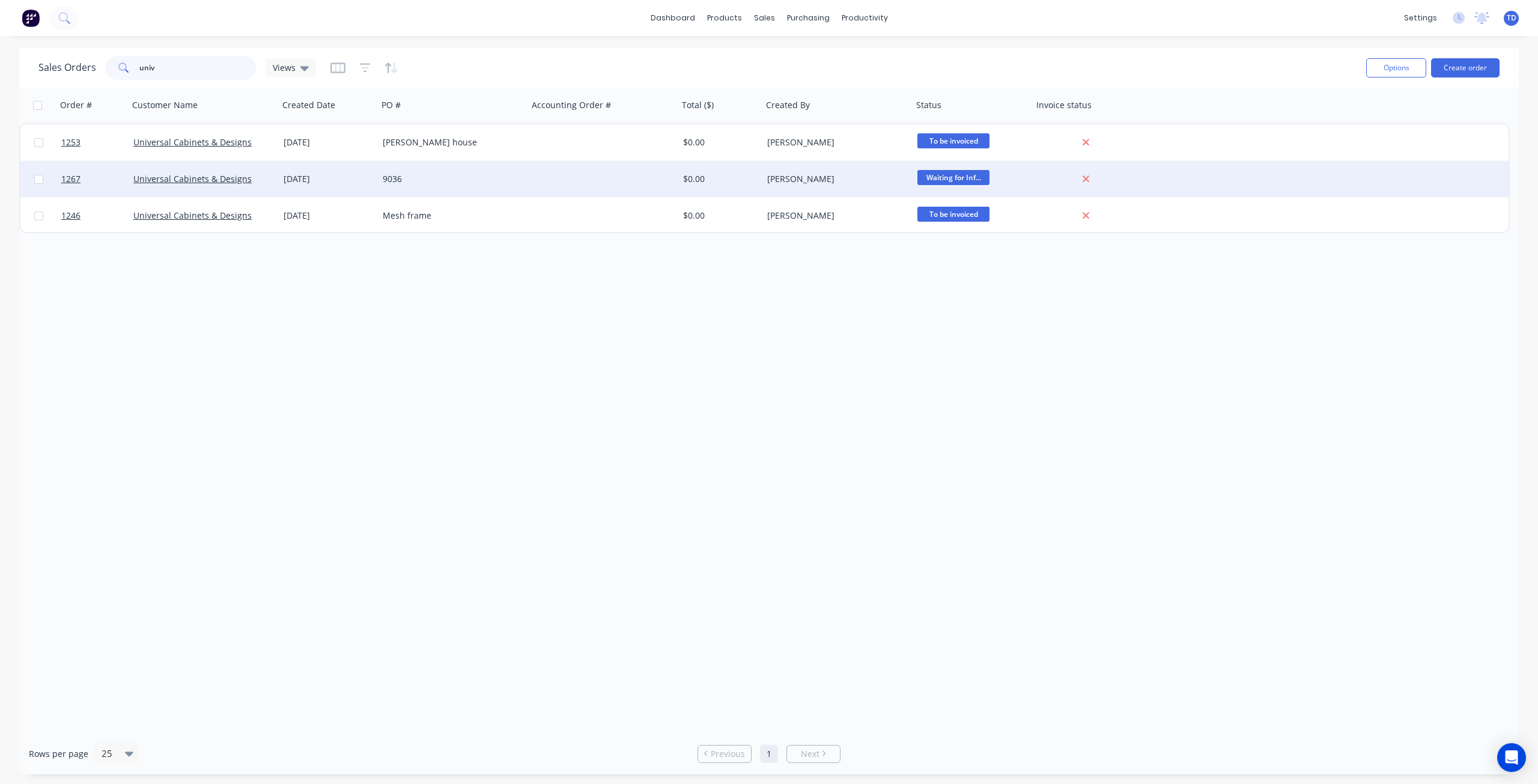
type input "univ"
click at [481, 191] on div "9036" at bounding box center [453, 179] width 150 height 36
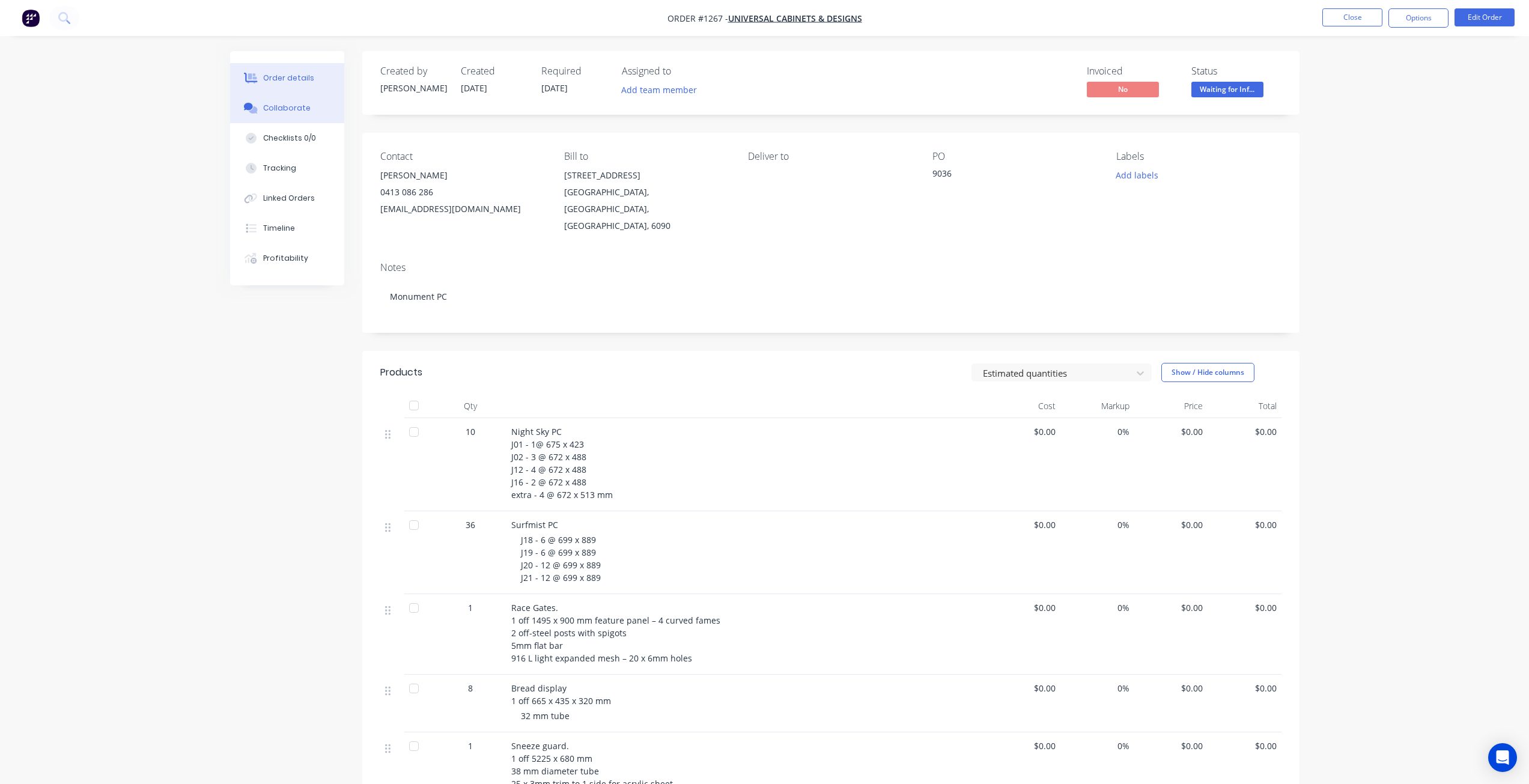
click at [298, 110] on div "Collaborate" at bounding box center [287, 109] width 48 height 11
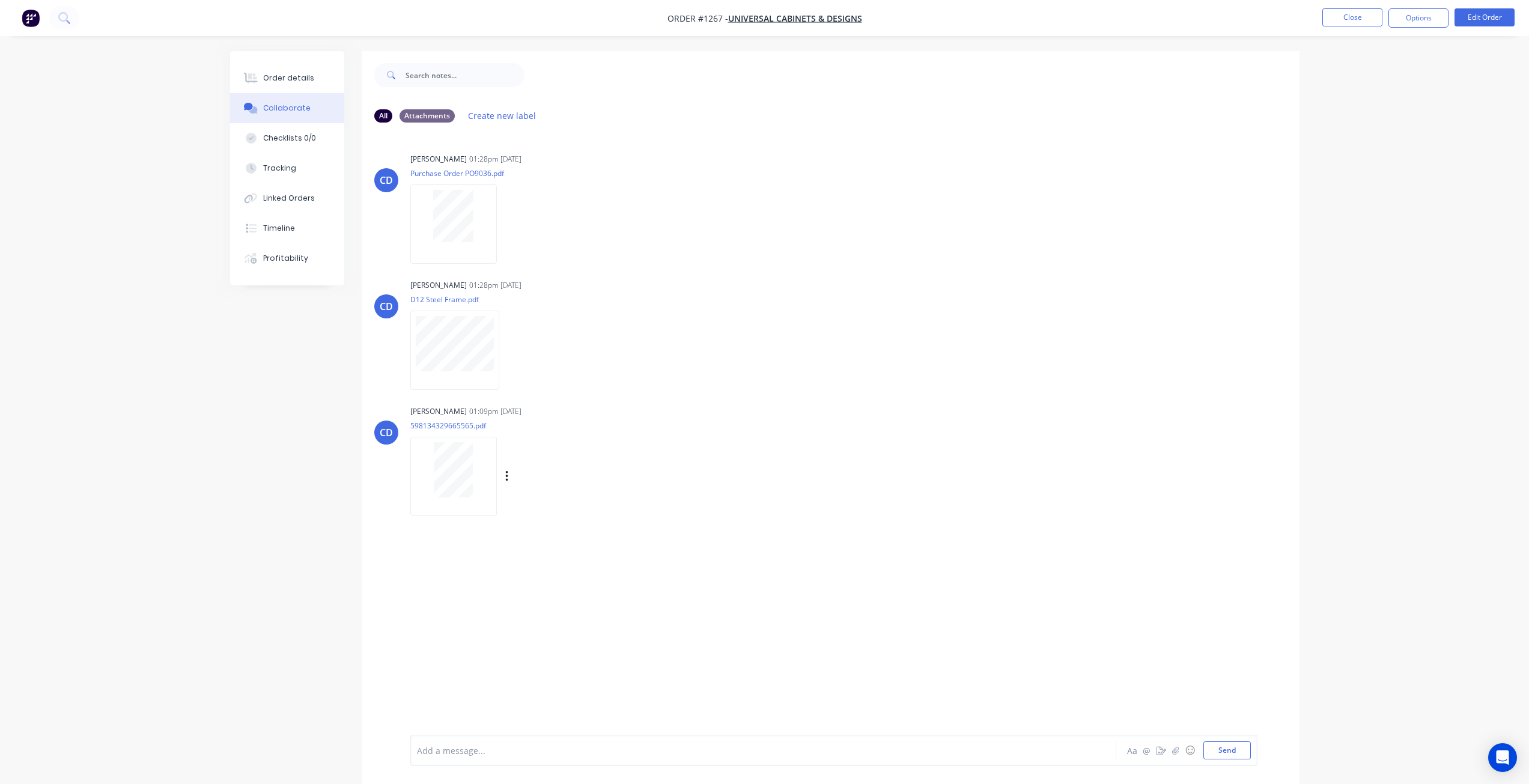
click at [474, 464] on div at bounding box center [453, 469] width 76 height 55
click at [309, 81] on button "Order details" at bounding box center [288, 78] width 114 height 30
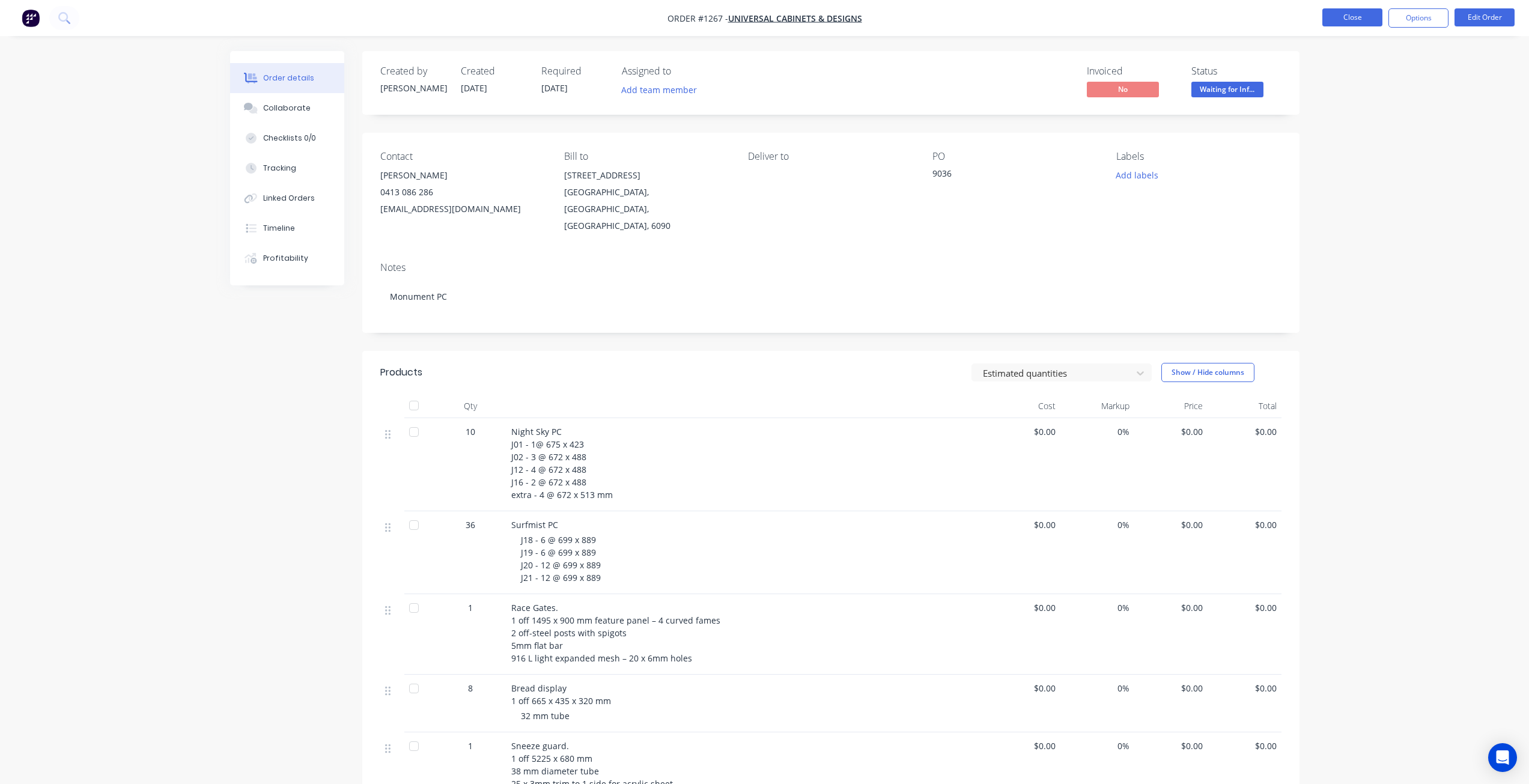
click at [1348, 18] on button "Close" at bounding box center [1352, 17] width 60 height 18
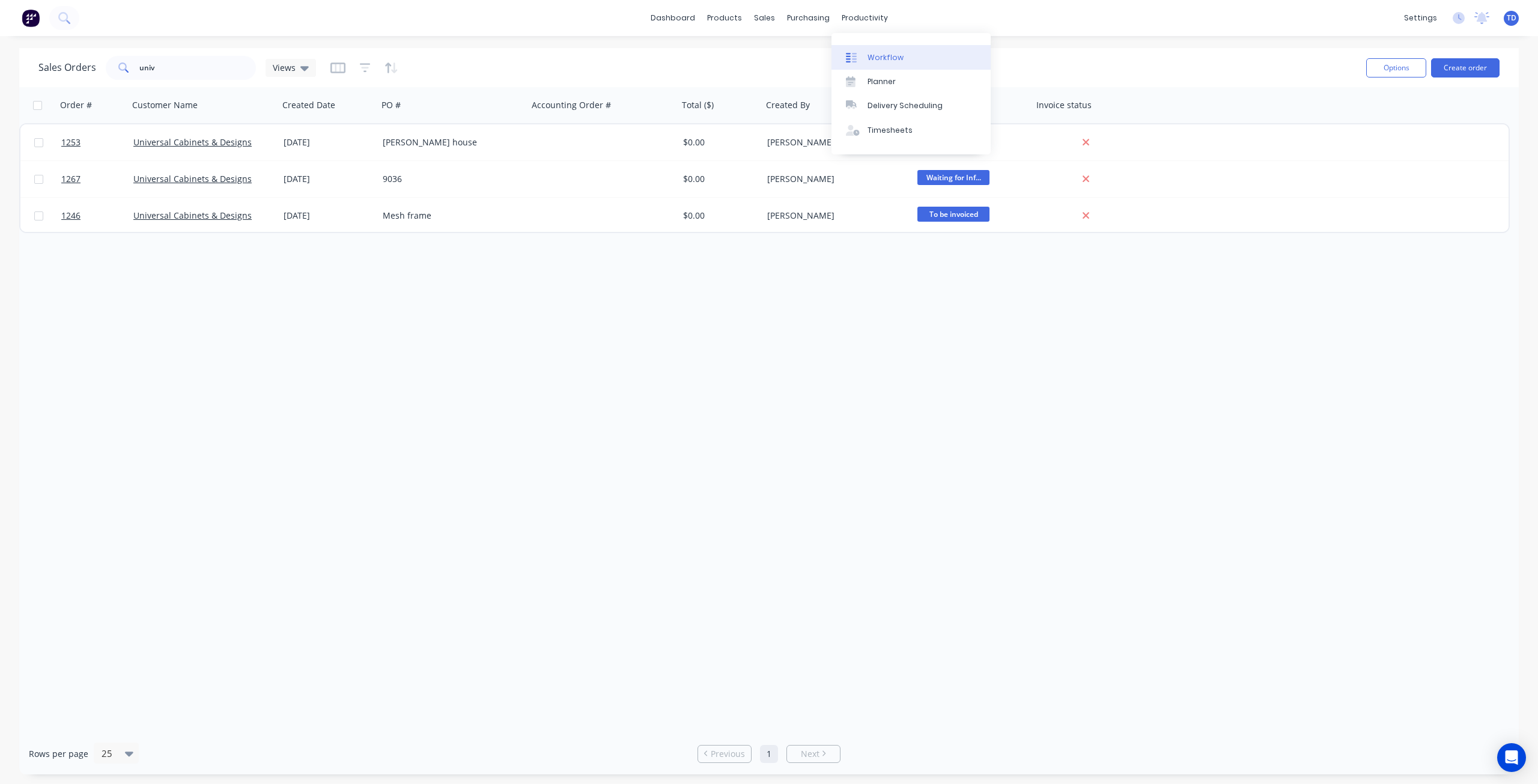
click at [874, 54] on div "Workflow" at bounding box center [886, 58] width 36 height 11
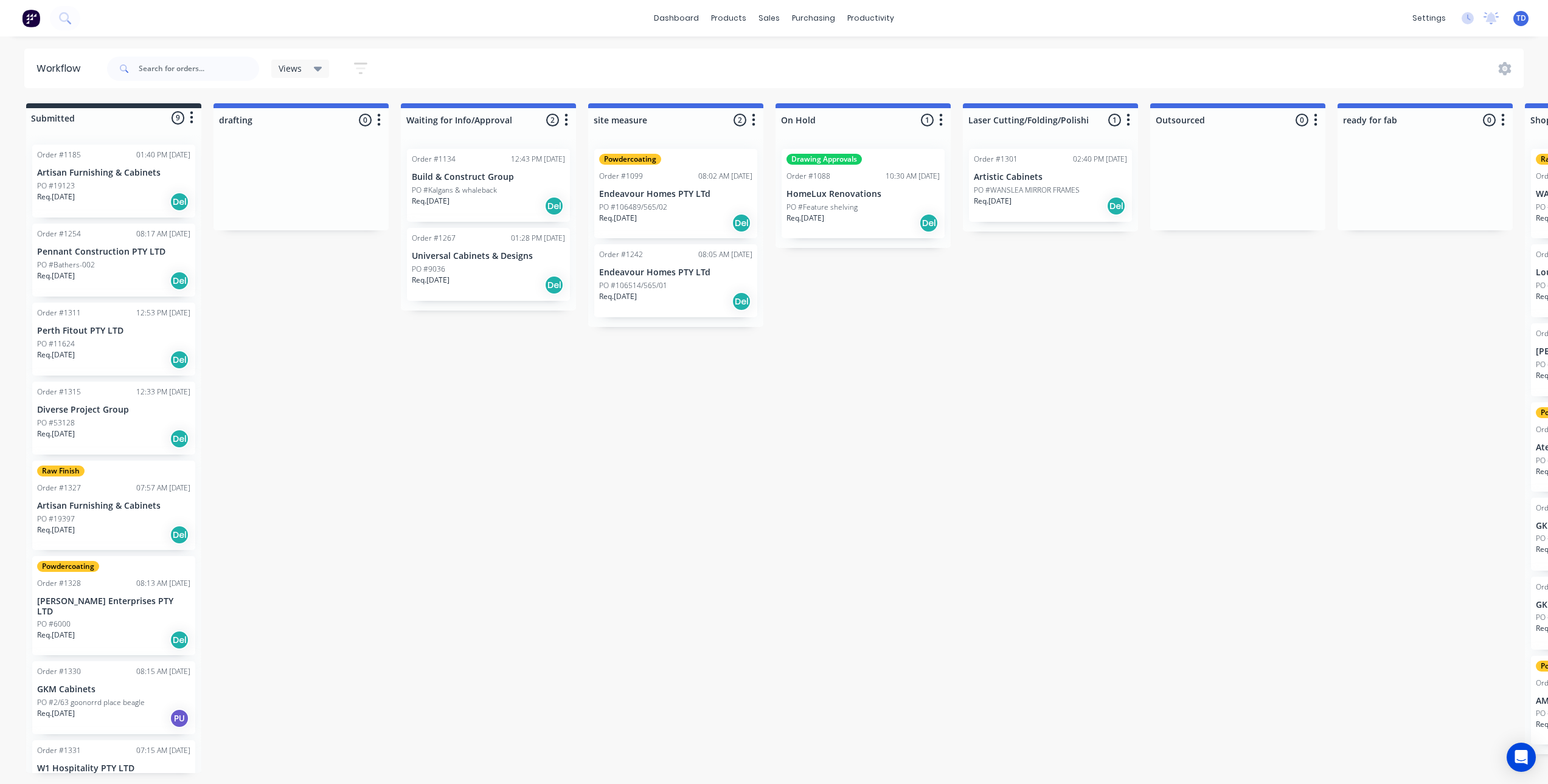
click at [103, 715] on div "Req. [DATE] PU" at bounding box center [114, 719] width 154 height 21
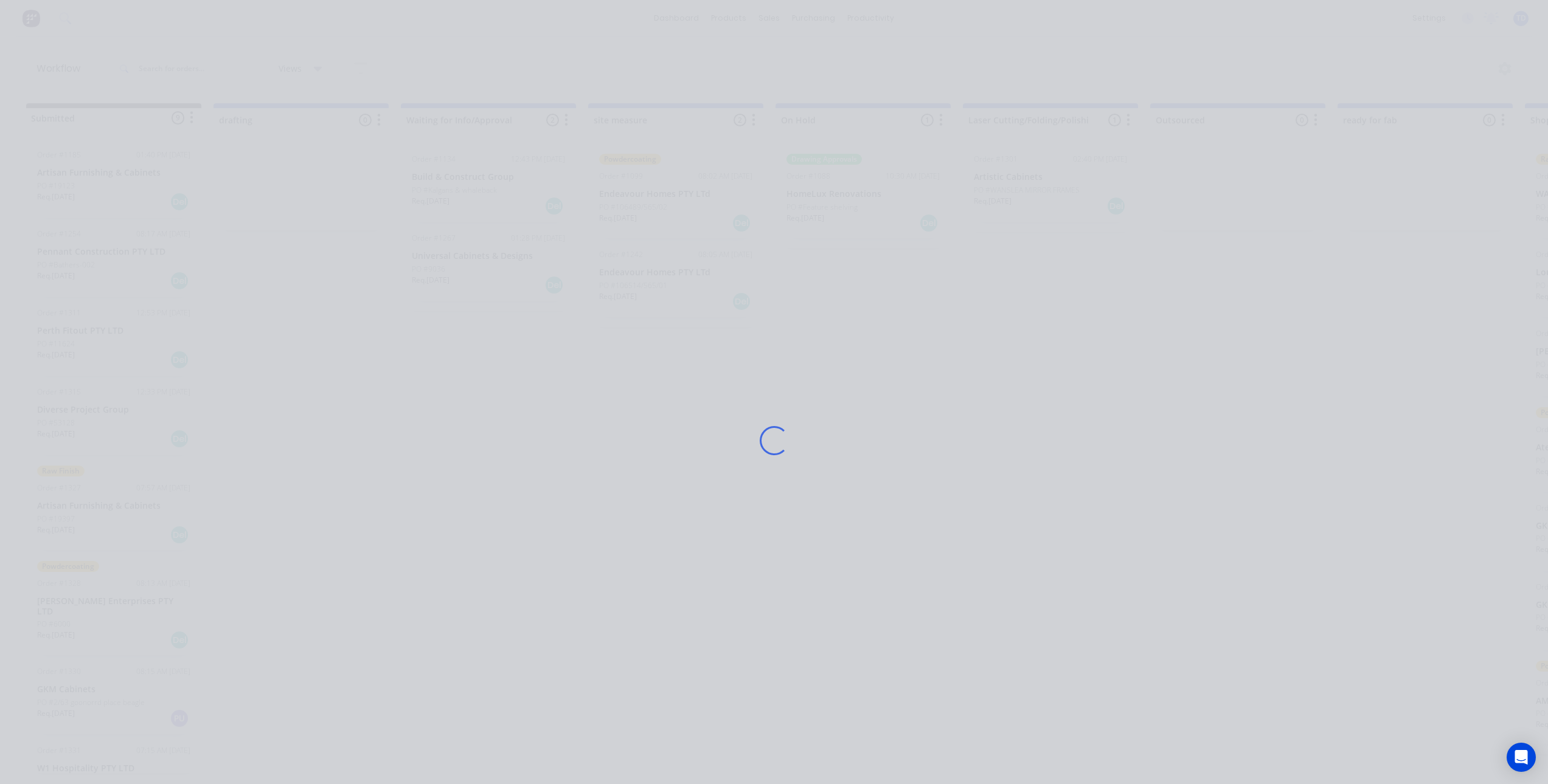
click at [101, 715] on div "Loading..." at bounding box center [774, 392] width 1548 height 784
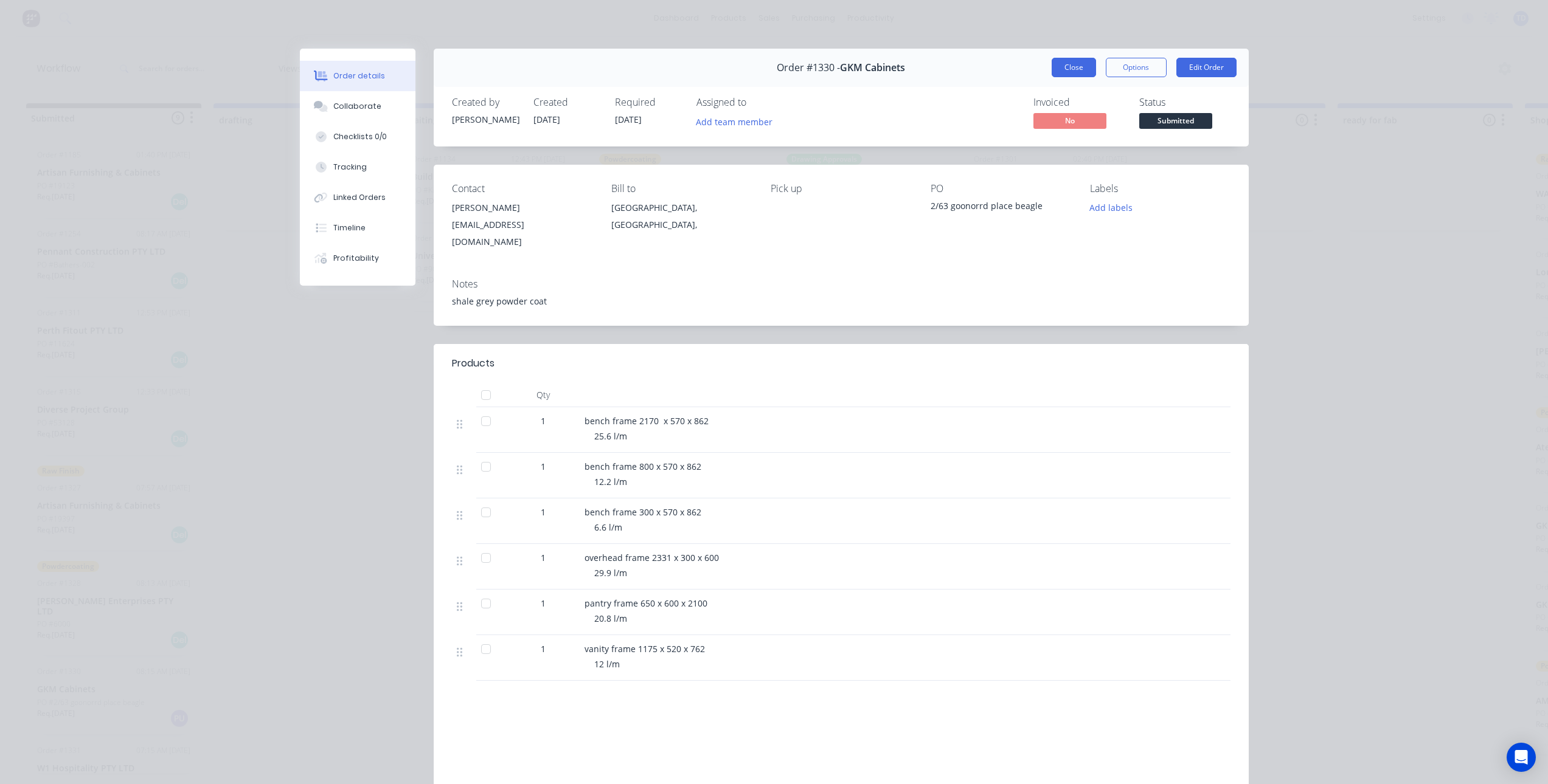
click at [1074, 62] on button "Close" at bounding box center [1074, 67] width 45 height 20
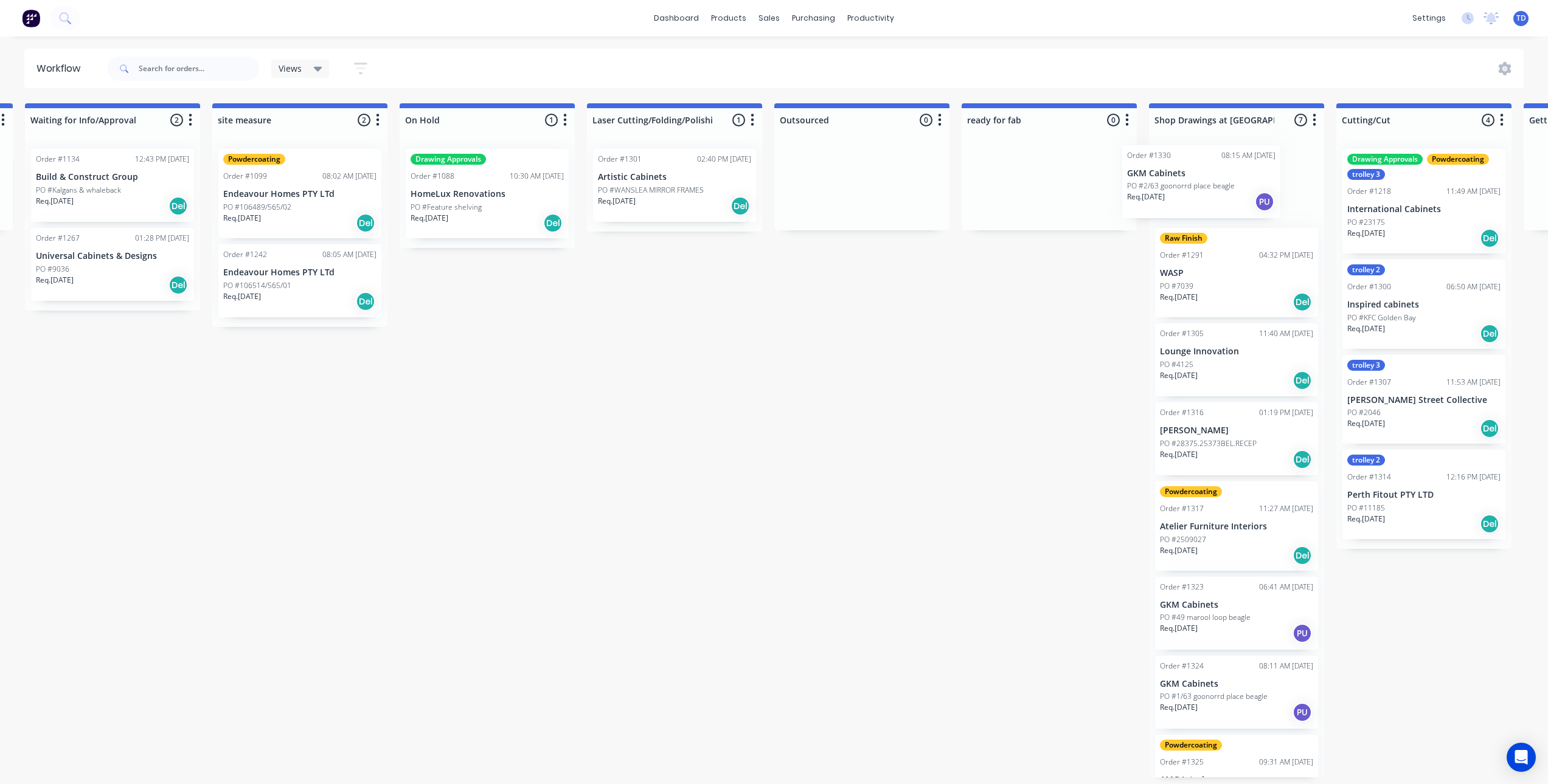
scroll to position [0, 384]
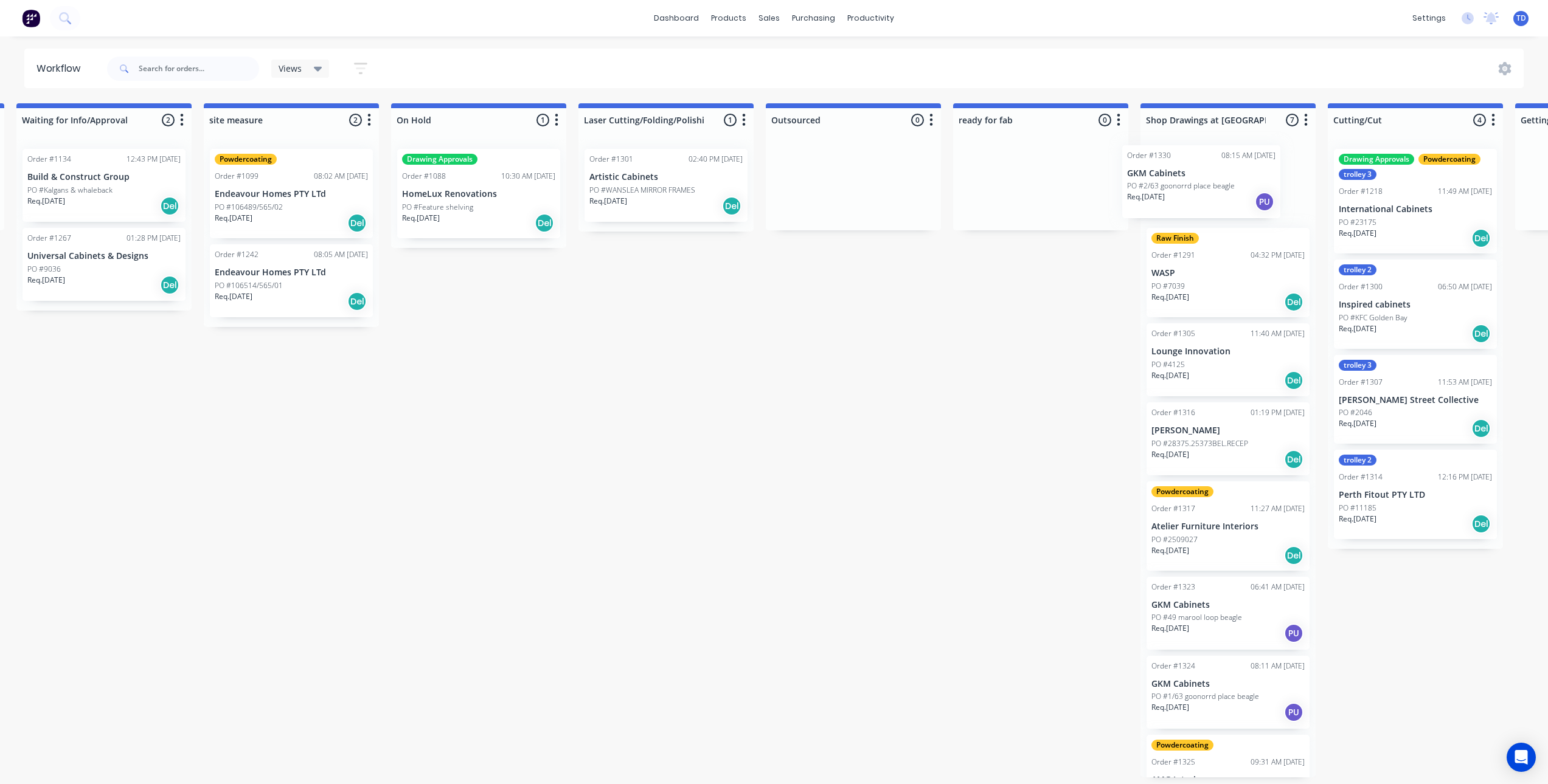
drag, startPoint x: 86, startPoint y: 694, endPoint x: 1173, endPoint y: 187, distance: 1199.4
click at [1173, 274] on p "WASP" at bounding box center [1228, 273] width 154 height 10
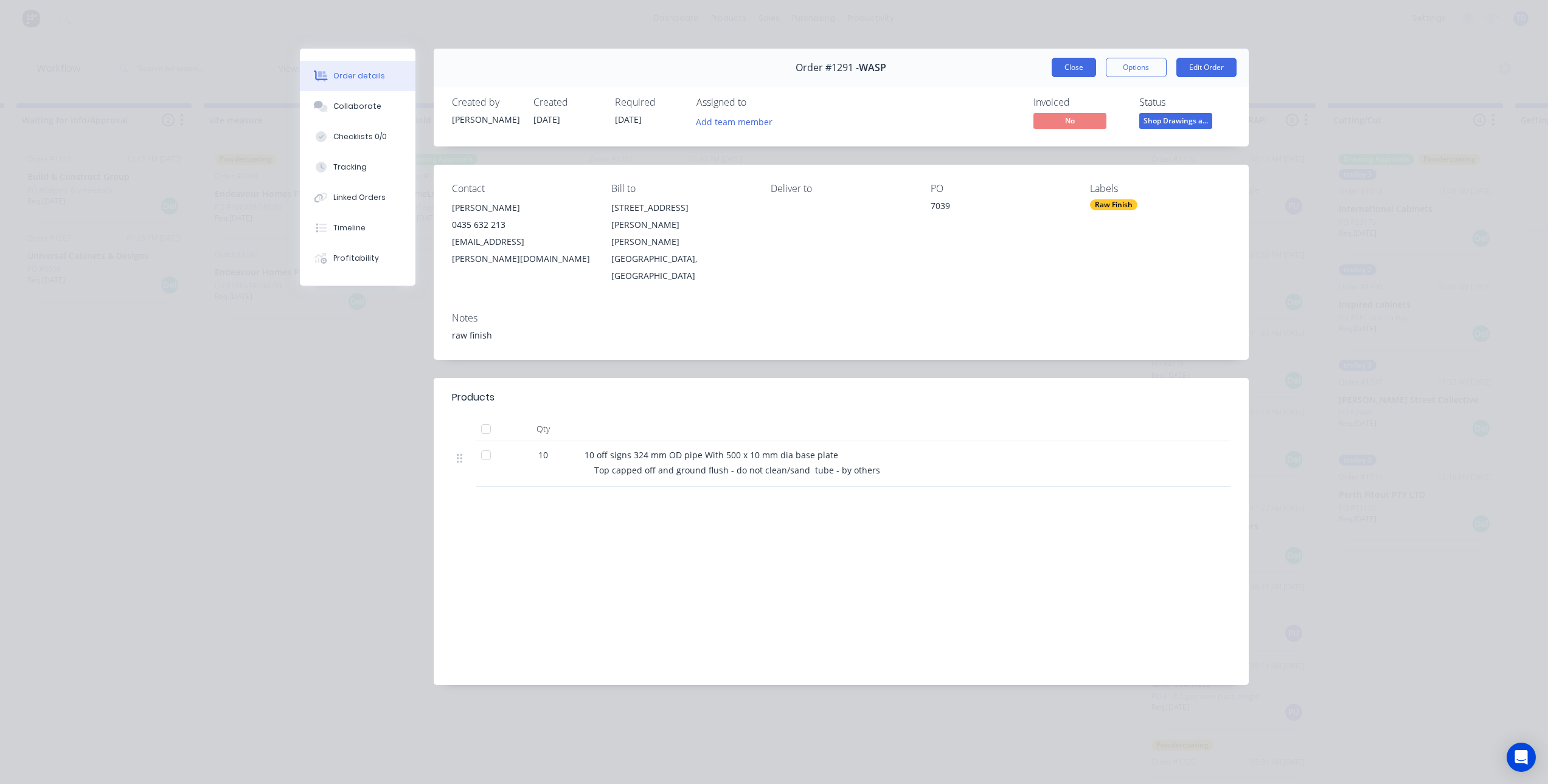
click at [1067, 62] on button "Close" at bounding box center [1074, 67] width 45 height 20
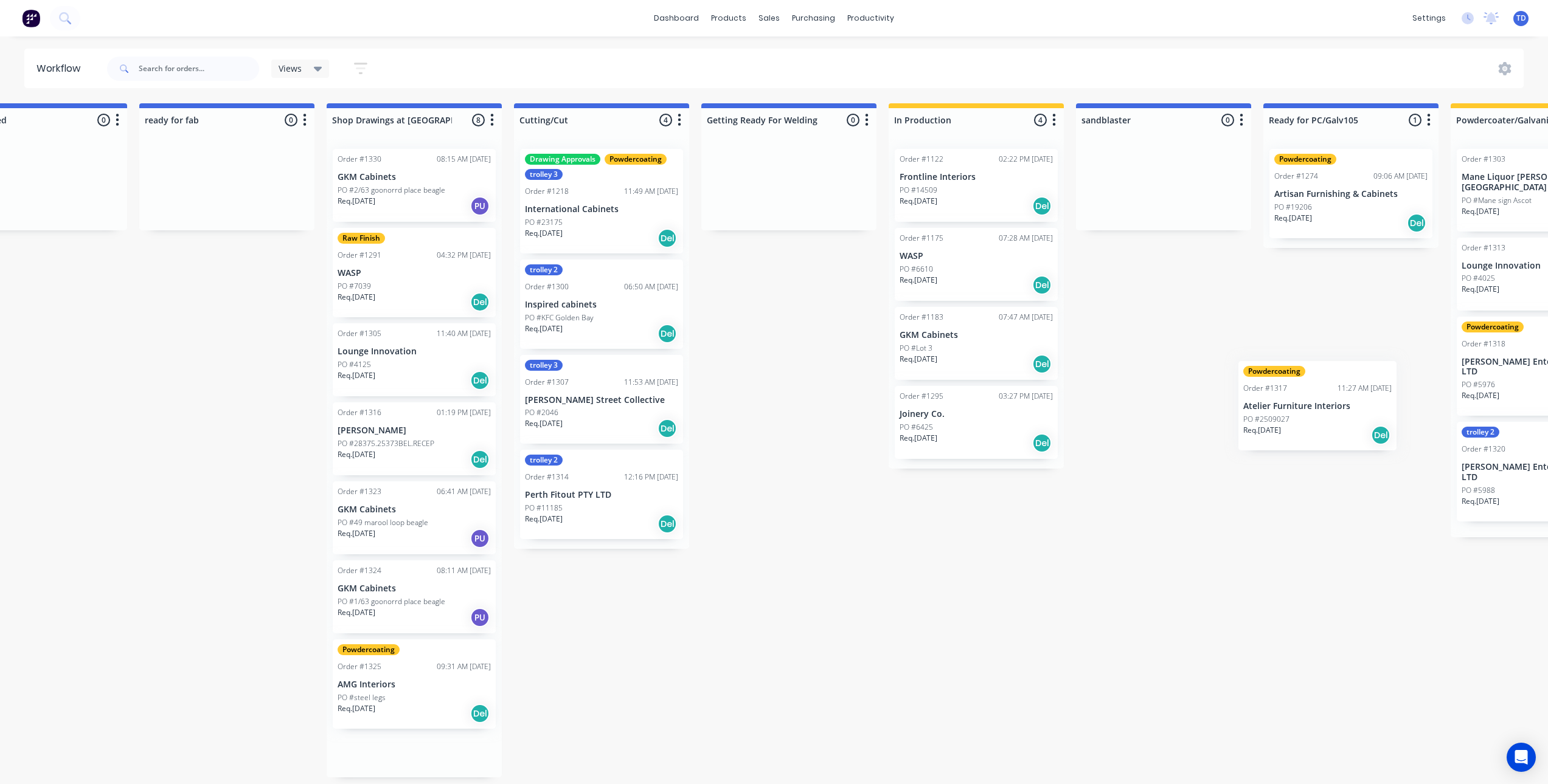
scroll to position [0, 1244]
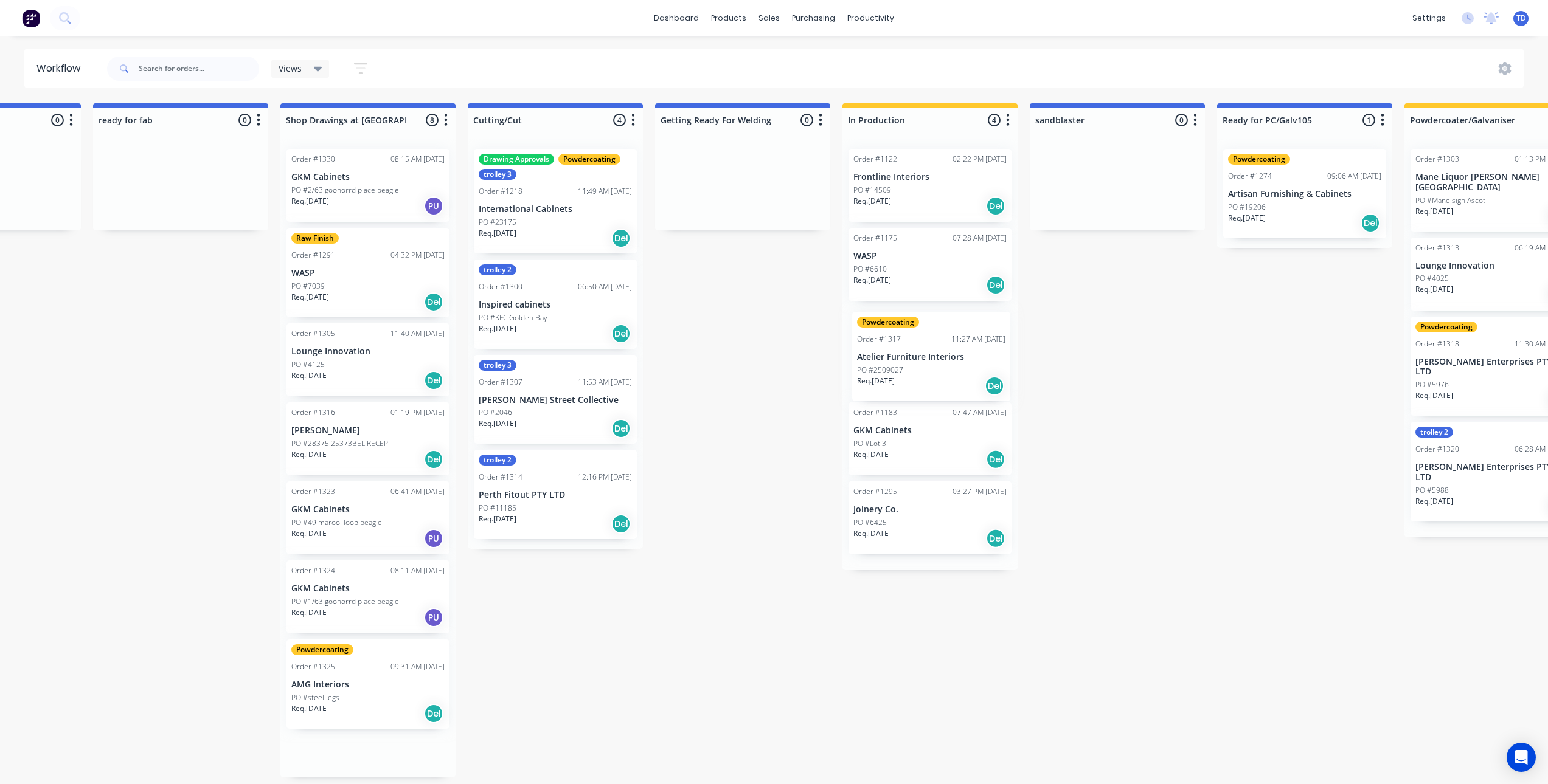
drag, startPoint x: 1210, startPoint y: 528, endPoint x: 884, endPoint y: 356, distance: 368.6
click at [884, 356] on div "Submitted 8 Status colour #273444 hex #273444 Save Cancel Summaries Total order…" at bounding box center [819, 440] width 4145 height 674
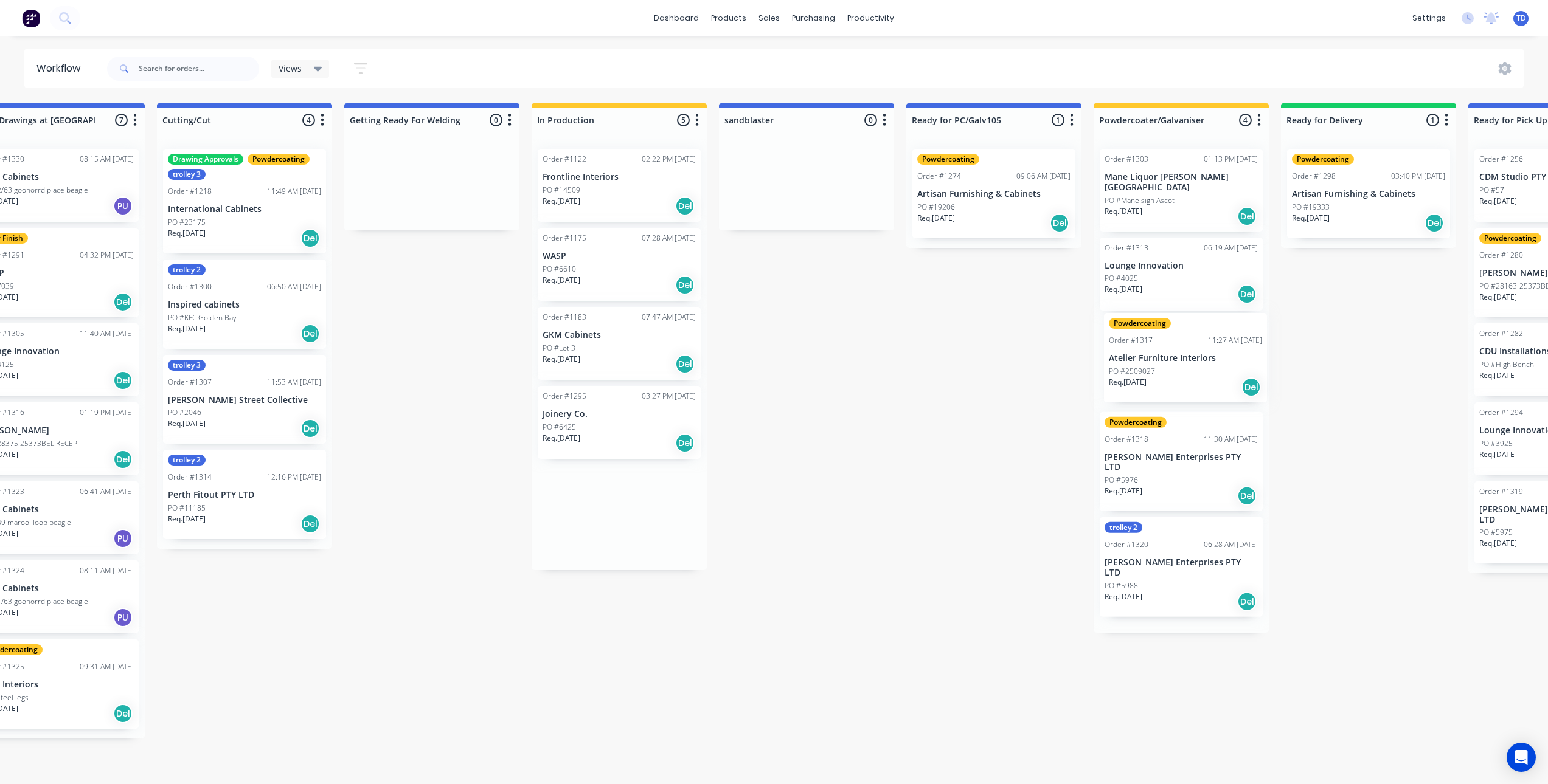
drag, startPoint x: 1104, startPoint y: 346, endPoint x: 1164, endPoint y: 363, distance: 62.4
click at [1169, 365] on div "Submitted 8 Status colour #273444 hex #273444 Save Cancel Summaries Total order…" at bounding box center [508, 440] width 4145 height 674
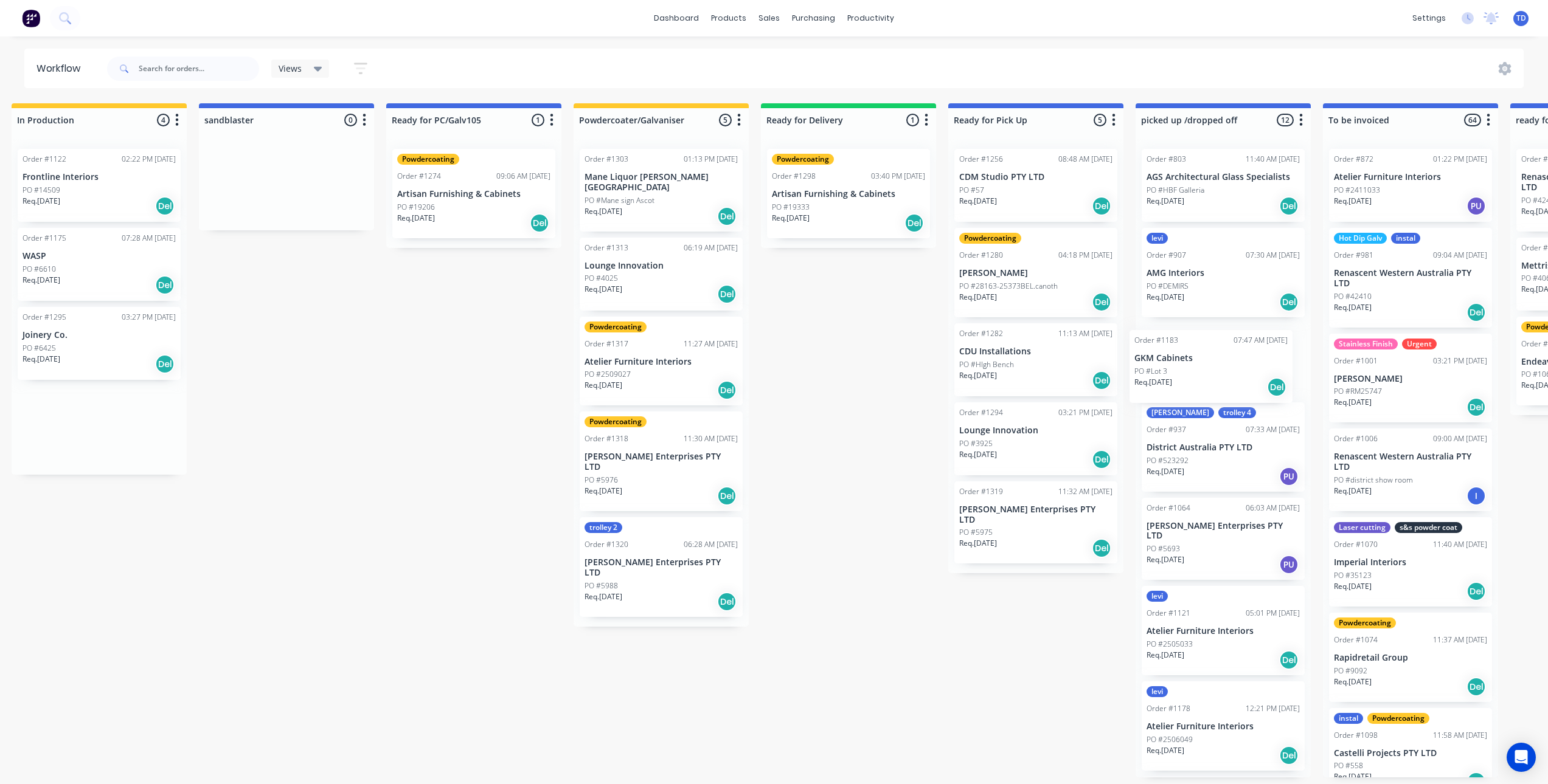
drag, startPoint x: 594, startPoint y: 346, endPoint x: 1188, endPoint y: 367, distance: 594.4
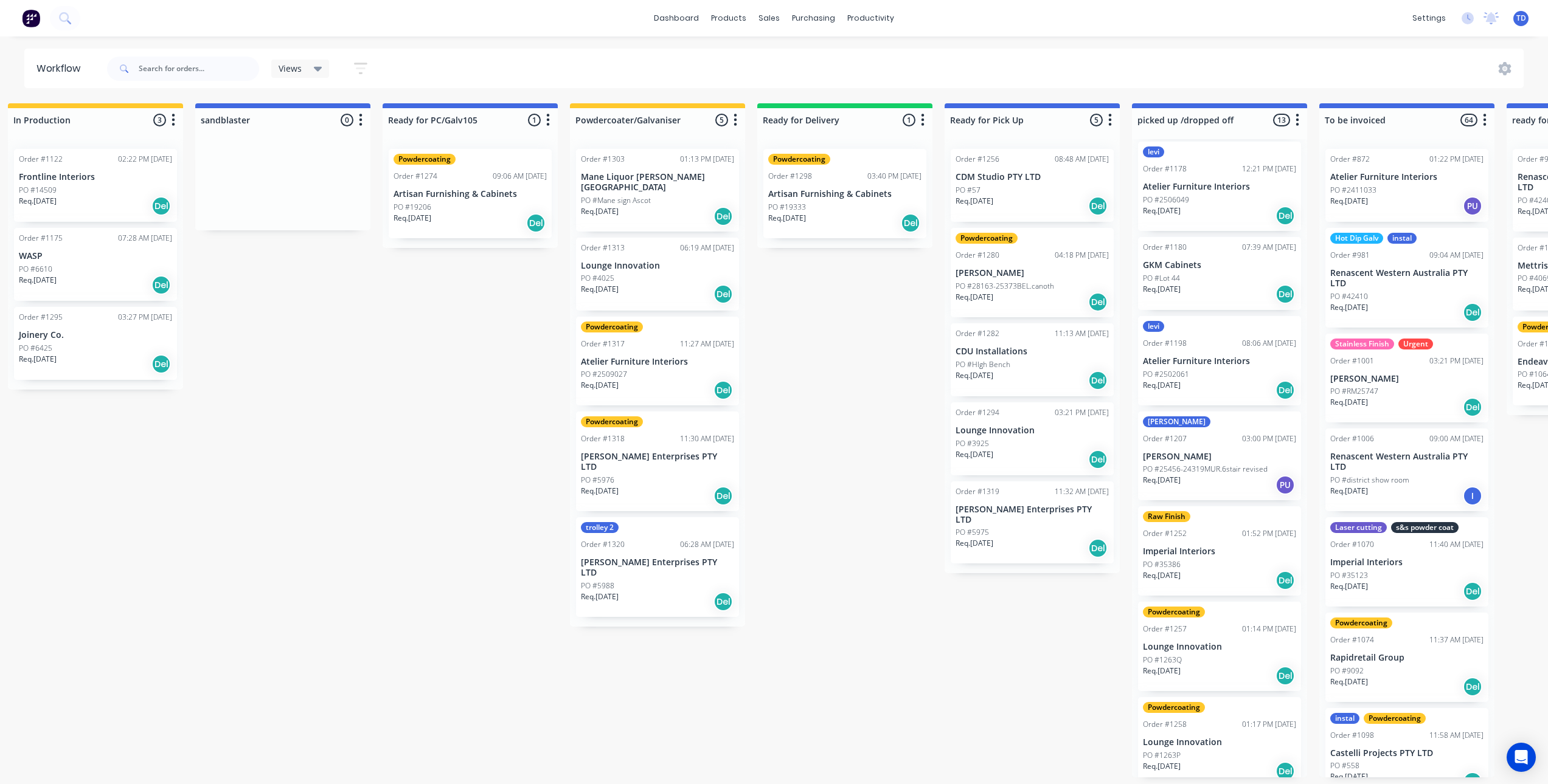
scroll to position [3, 2079]
click at [1192, 559] on div "PO #35386" at bounding box center [1220, 565] width 154 height 11
